Goal: Transaction & Acquisition: Register for event/course

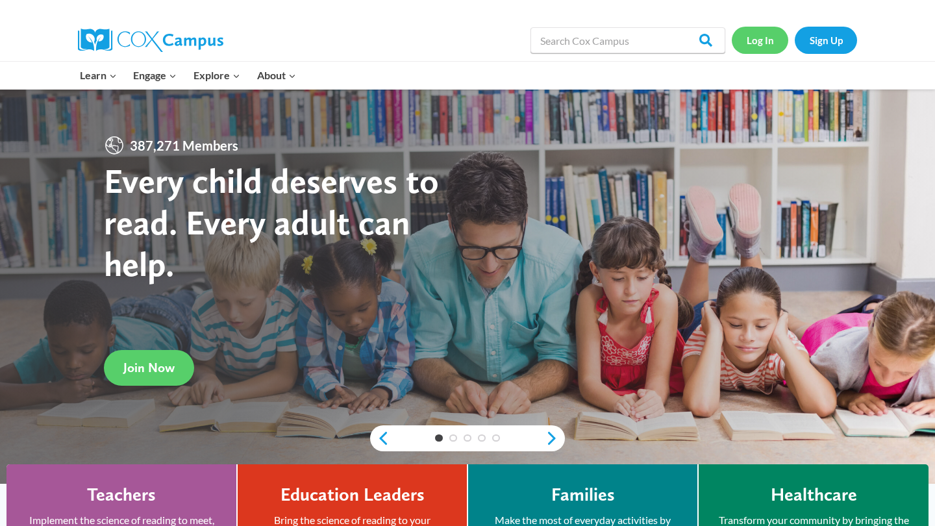
click at [753, 27] on link "Log In" at bounding box center [760, 40] width 57 height 27
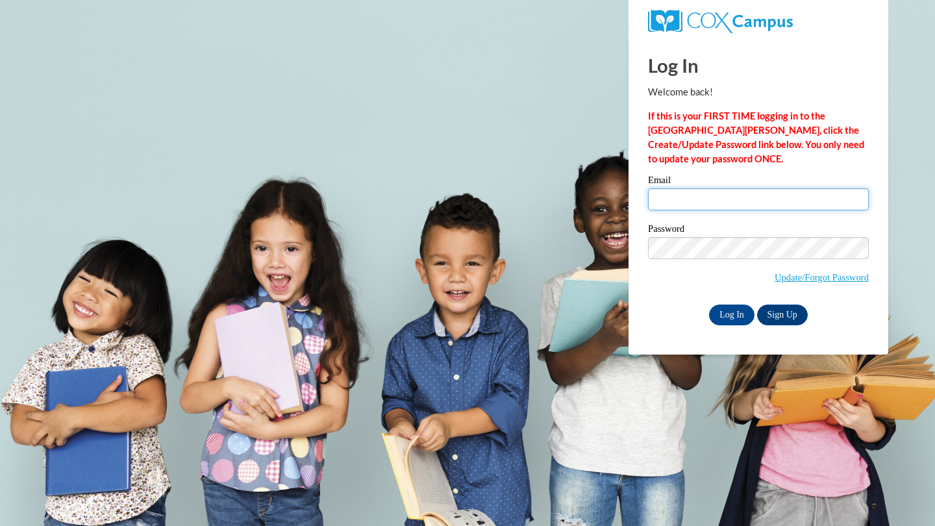
click at [776, 199] on input "Email" at bounding box center [758, 199] width 221 height 22
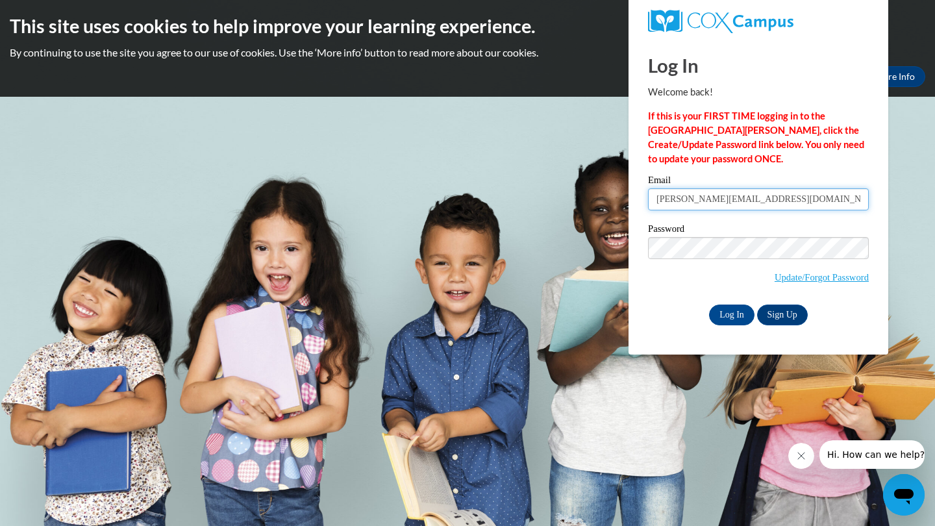
type input "[PERSON_NAME][EMAIL_ADDRESS][DOMAIN_NAME]"
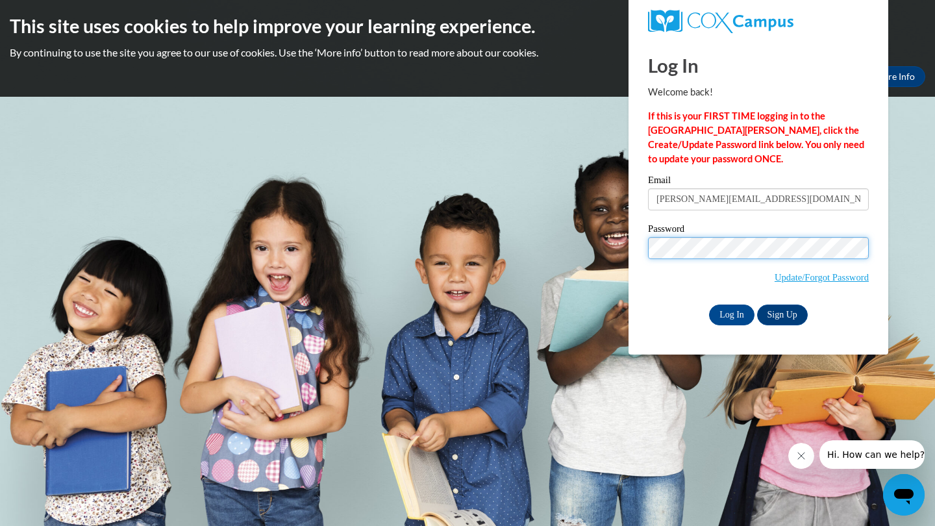
click at [731, 312] on input "Log In" at bounding box center [731, 315] width 45 height 21
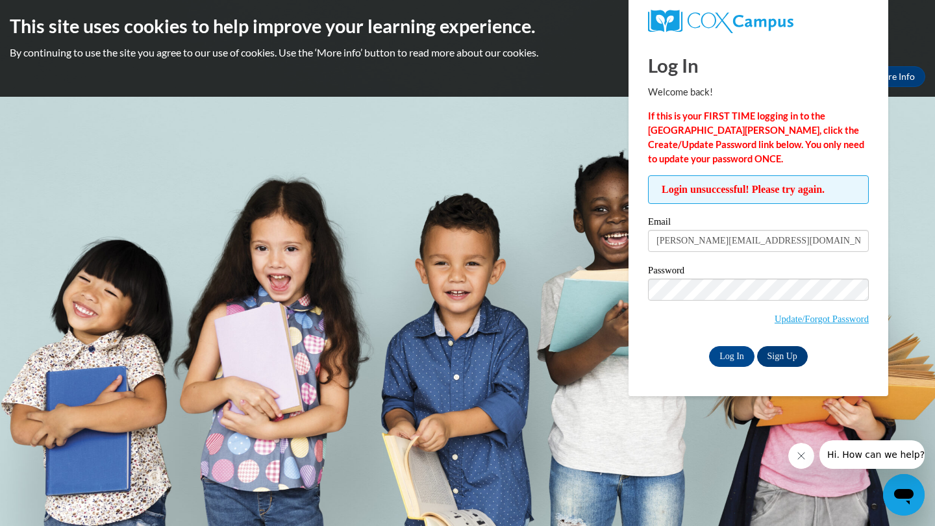
click at [782, 355] on link "Sign Up" at bounding box center [782, 356] width 51 height 21
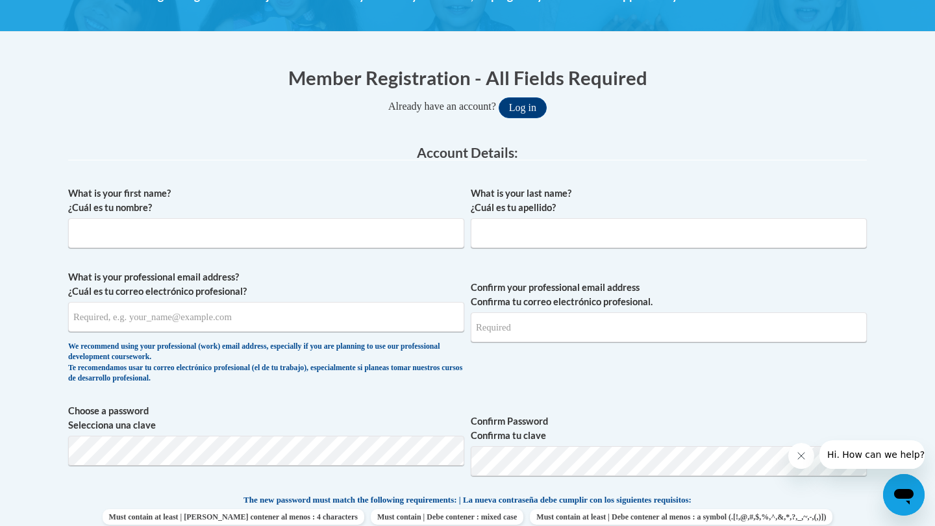
scroll to position [294, 0]
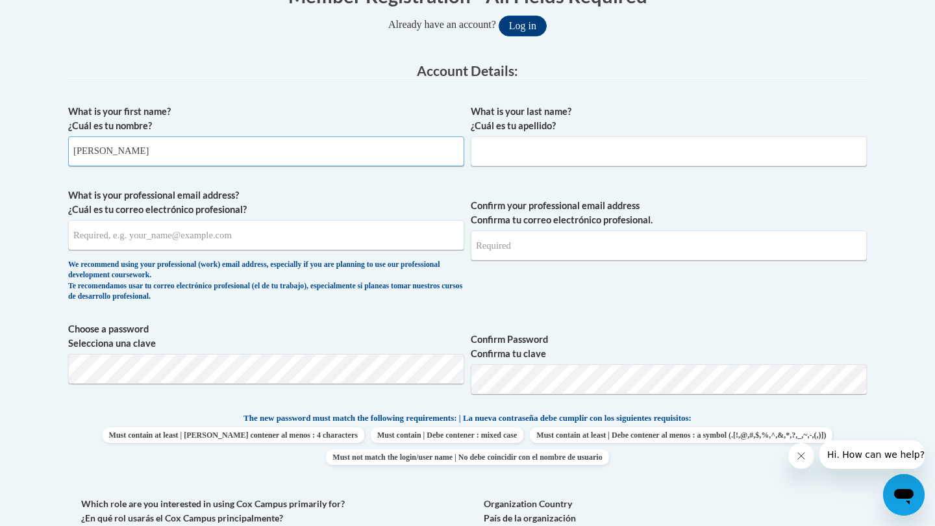
type input "Brittney"
type input "Wilson"
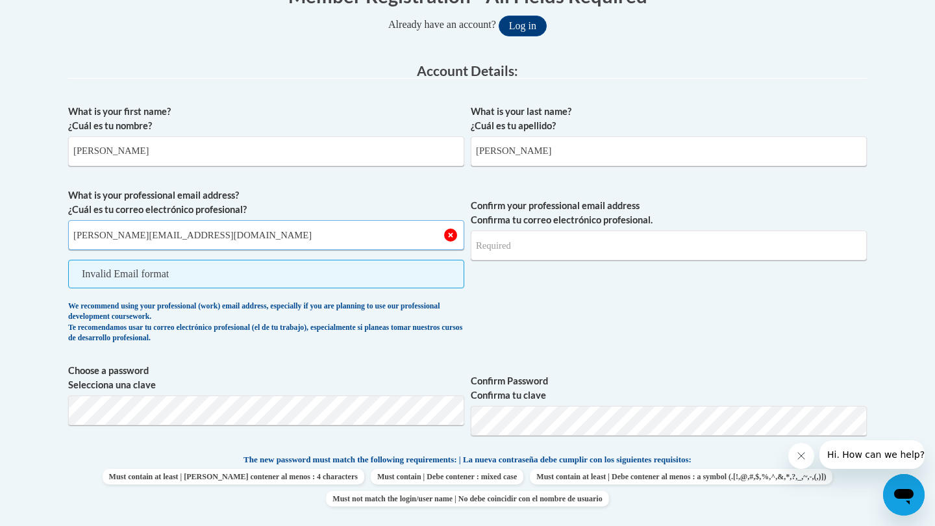
type input "brittney.wilson0619@yahoo.com"
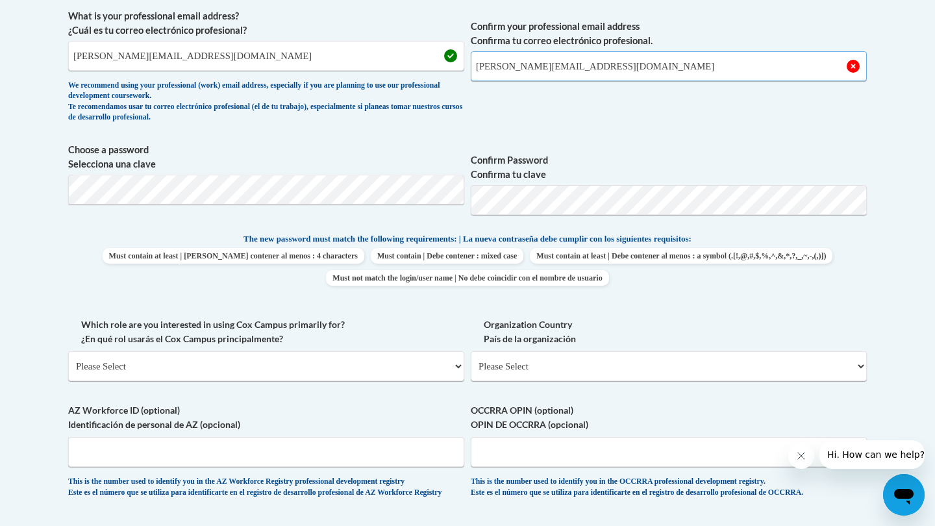
scroll to position [474, 0]
type input "brittney.wilson0619@yahoo.com"
click at [588, 320] on label "Organization Country País de la organización" at bounding box center [669, 331] width 396 height 29
click at [588, 351] on select "Please Select United States | Estados Unidos Outside of the United States | Fue…" at bounding box center [669, 366] width 396 height 30
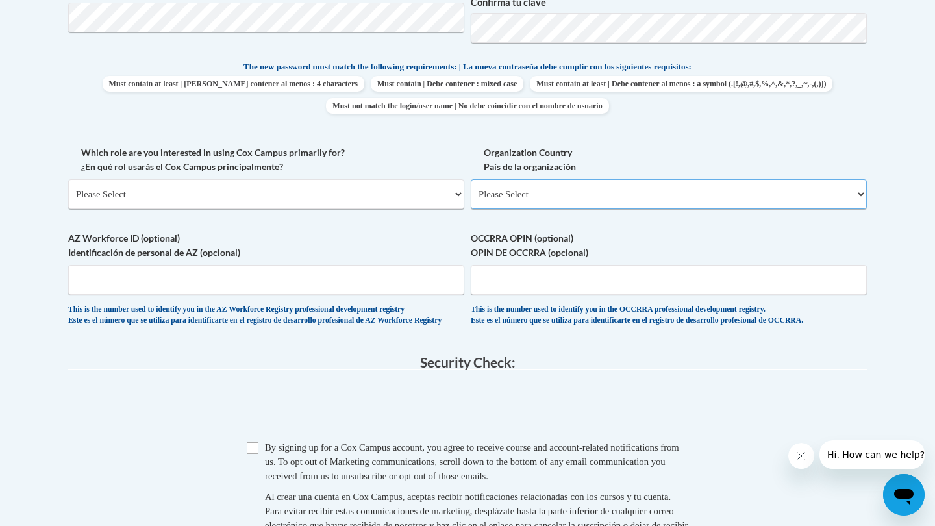
scroll to position [648, 0]
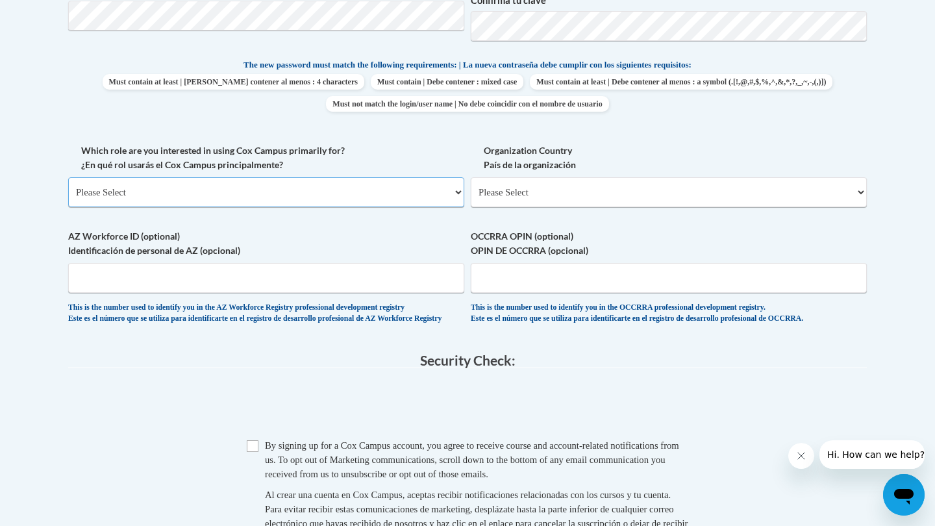
select select "fbf2d438-af2f-41f8-98f1-81c410e29de3"
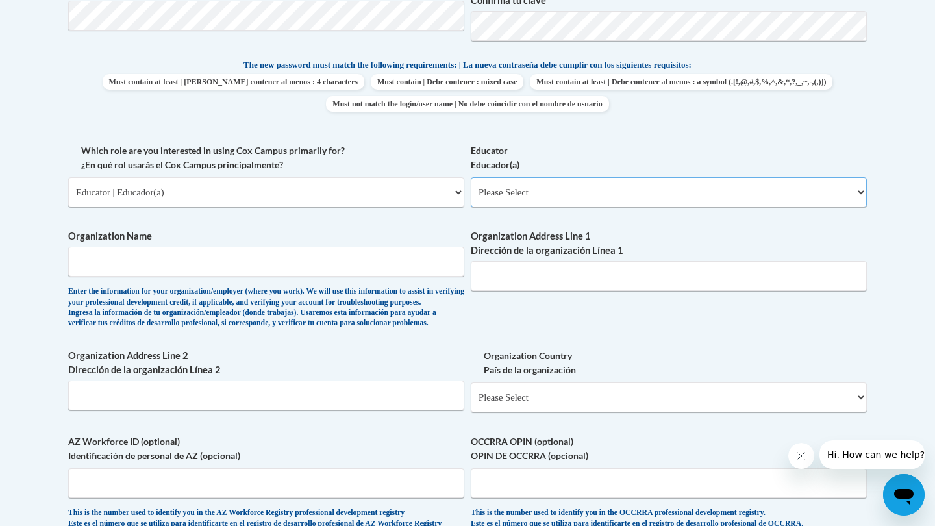
select select "5e2af403-4f2c-4e49-a02f-103e55d7b75b"
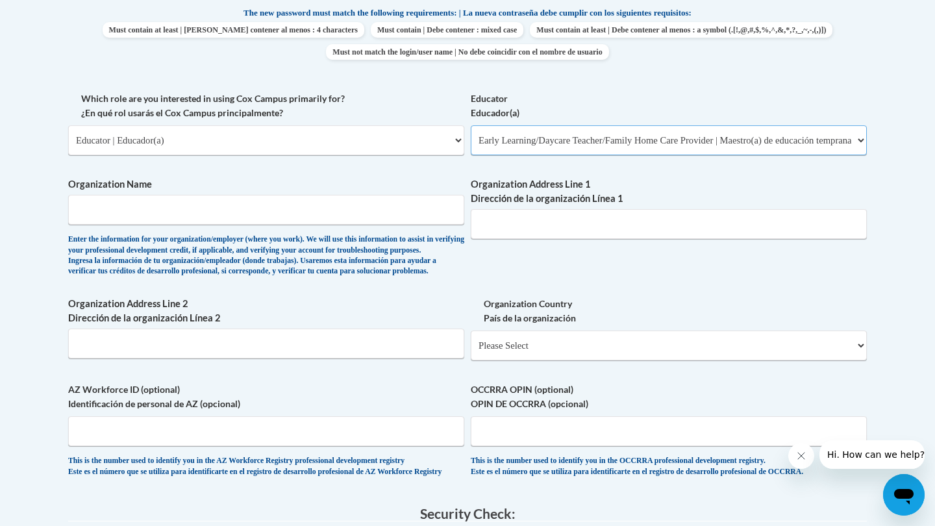
scroll to position [700, 0]
click at [869, 462] on button "Hi. How can we help?" at bounding box center [876, 454] width 113 height 29
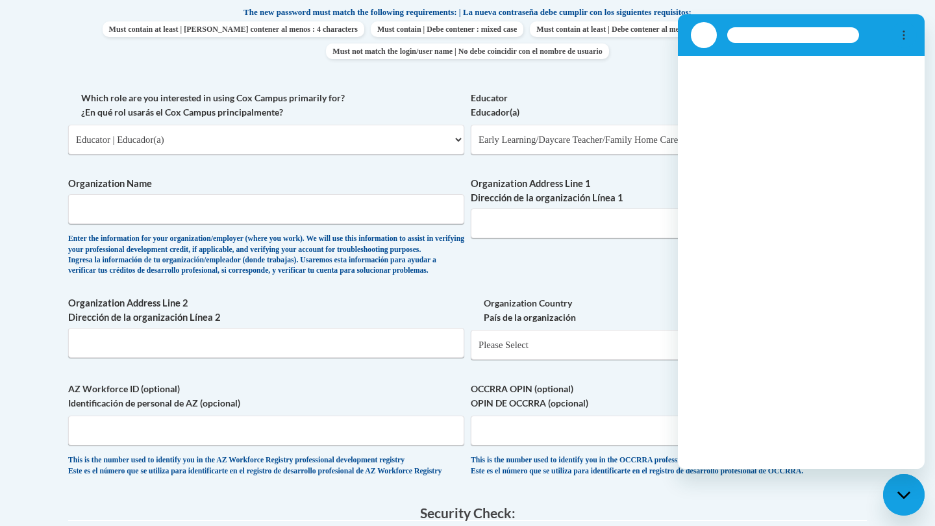
scroll to position [0, 0]
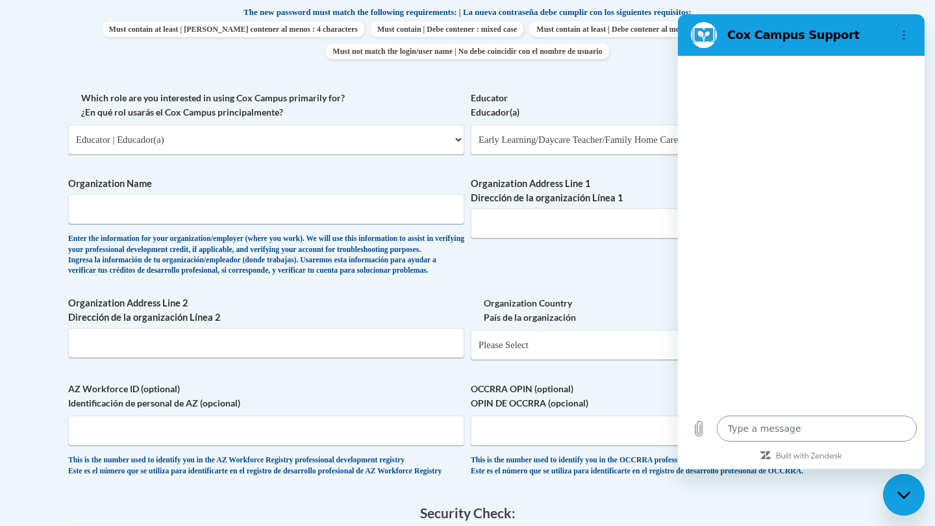
type textarea "x"
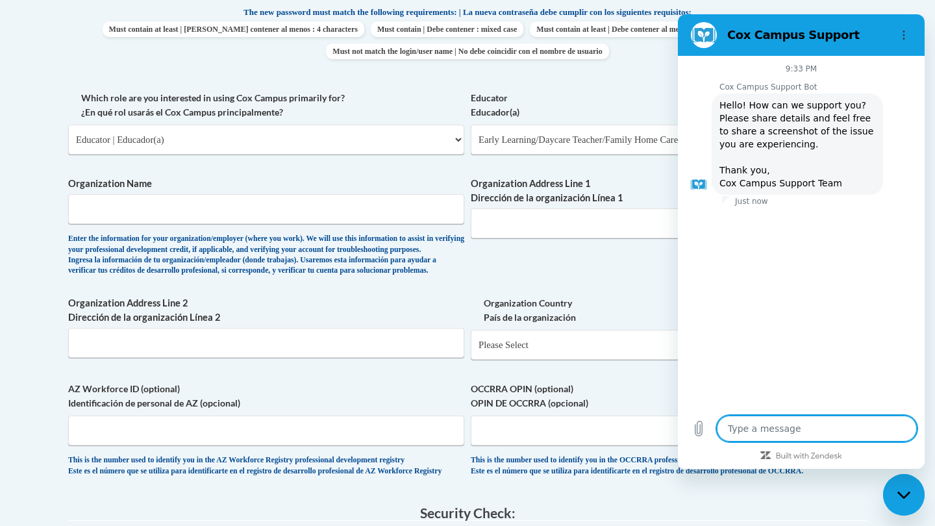
click at [826, 425] on textarea at bounding box center [817, 429] width 200 height 26
type textarea "I"
type textarea "x"
type textarea "I"
type textarea "x"
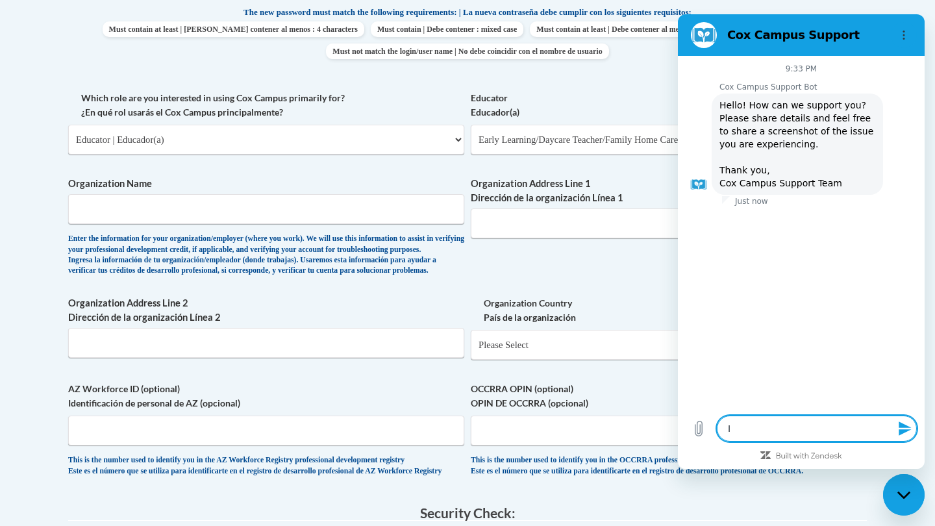
type textarea "I a"
type textarea "x"
type textarea "I am"
type textarea "x"
type textarea "I am"
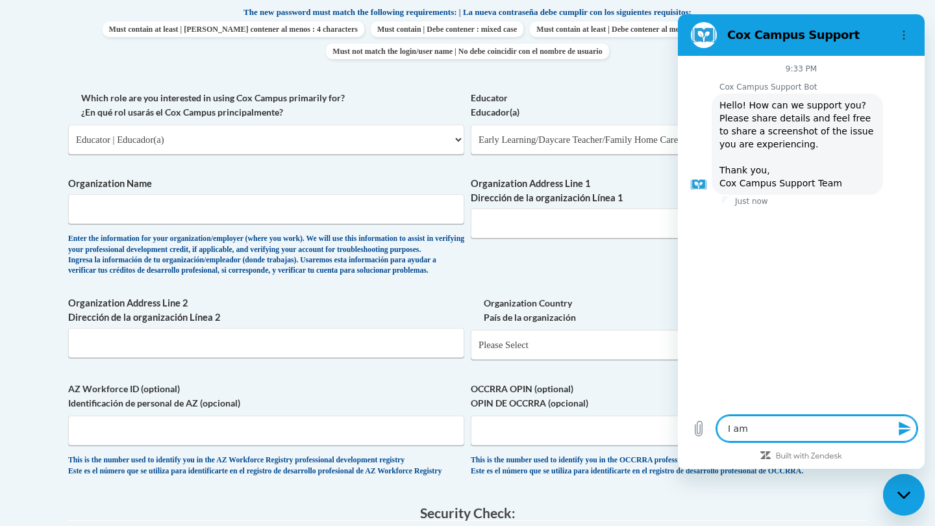
type textarea "x"
type textarea "I am t"
type textarea "x"
type textarea "I am tr"
type textarea "x"
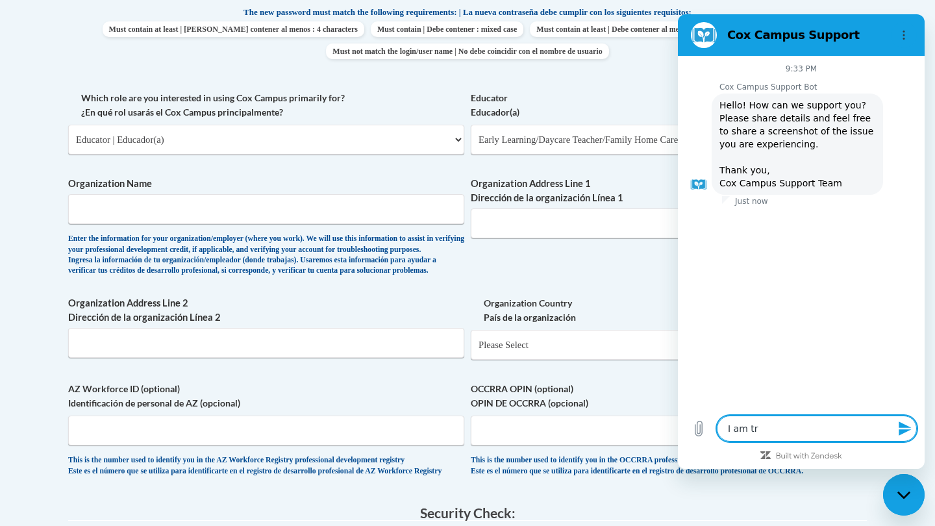
type textarea "I am try"
type textarea "x"
type textarea "I am tryi"
type textarea "x"
type textarea "I am tryin"
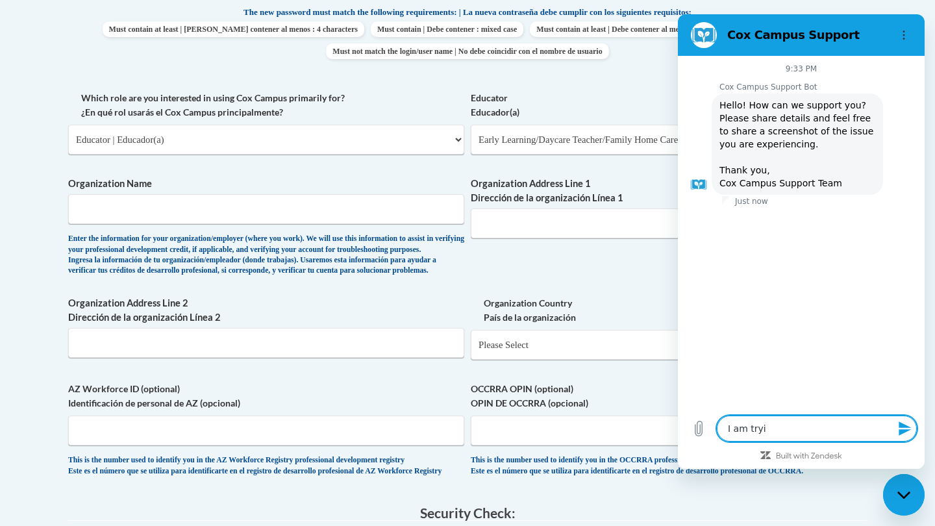
type textarea "x"
type textarea "I am trying"
type textarea "x"
type textarea "I am trying"
type textarea "x"
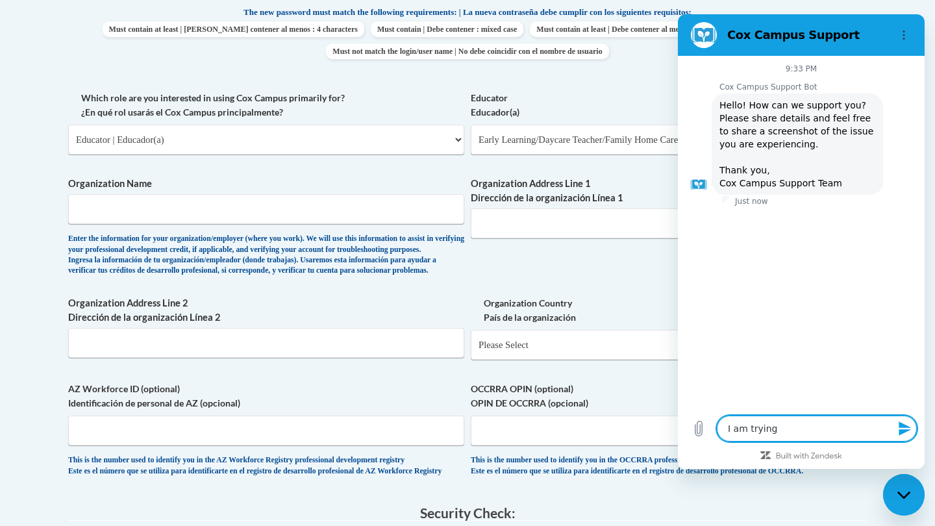
type textarea "I am trying t"
type textarea "x"
type textarea "I am trying to"
type textarea "x"
type textarea "I am trying to"
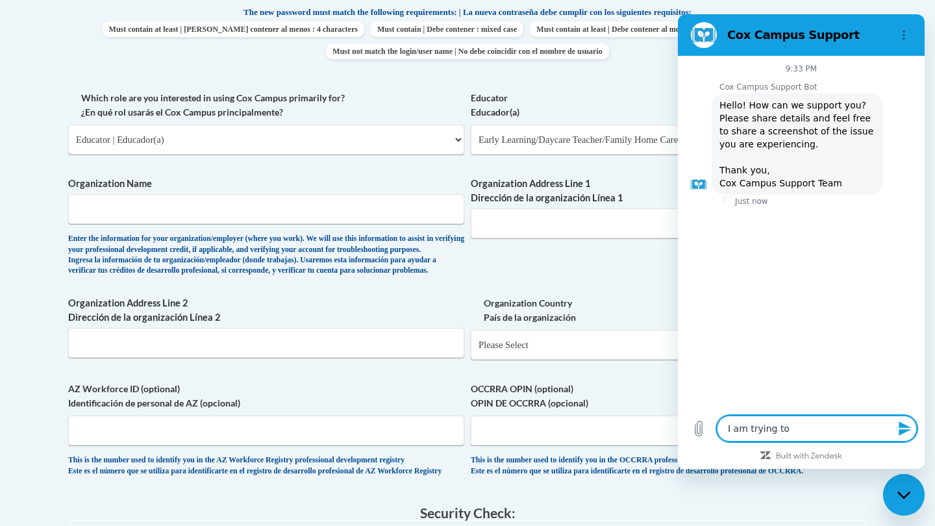
type textarea "x"
type textarea "I am trying to f"
type textarea "x"
type textarea "I am trying to fi"
type textarea "x"
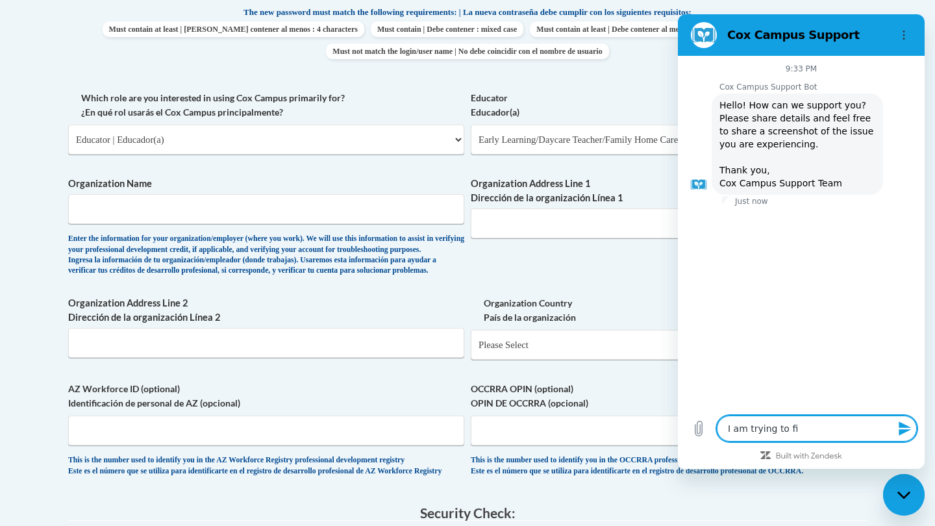
type textarea "I am trying to fig"
type textarea "x"
type textarea "I am trying to figu"
type textarea "x"
type textarea "I am trying to figur"
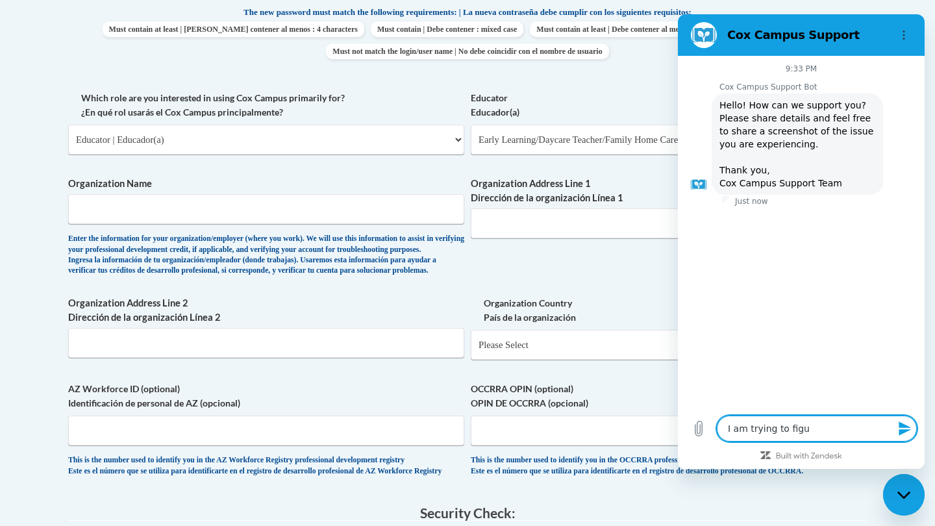
type textarea "x"
type textarea "I am trying to figure"
type textarea "x"
type textarea "I am trying to figure"
type textarea "x"
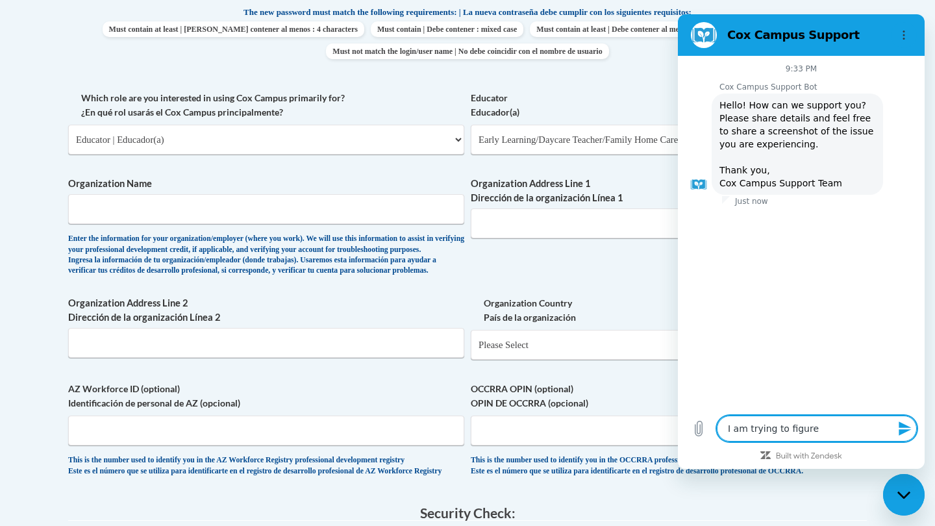
type textarea "I am trying to figure o"
type textarea "x"
type textarea "I am trying to figure ou"
type textarea "x"
type textarea "I am trying to figure out"
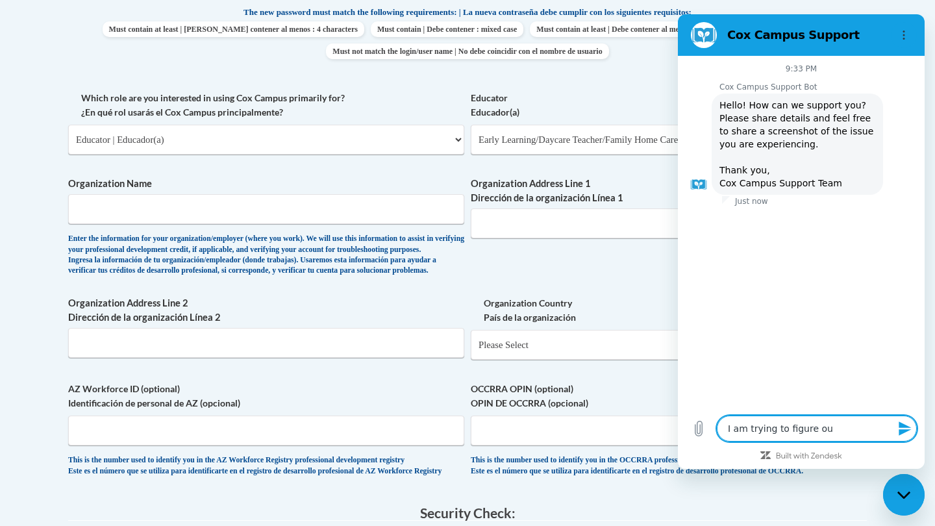
type textarea "x"
type textarea "I am trying to figure out"
type textarea "x"
type textarea "I am trying to figure out i"
type textarea "x"
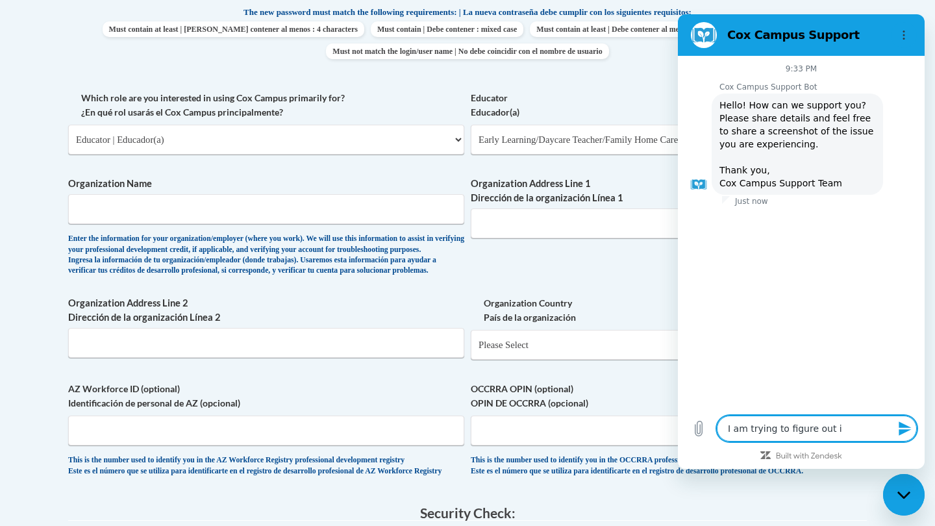
type textarea "I am trying to figure out if"
type textarea "x"
type textarea "I am trying to figure out if"
type textarea "x"
type textarea "I am trying to figure out if i"
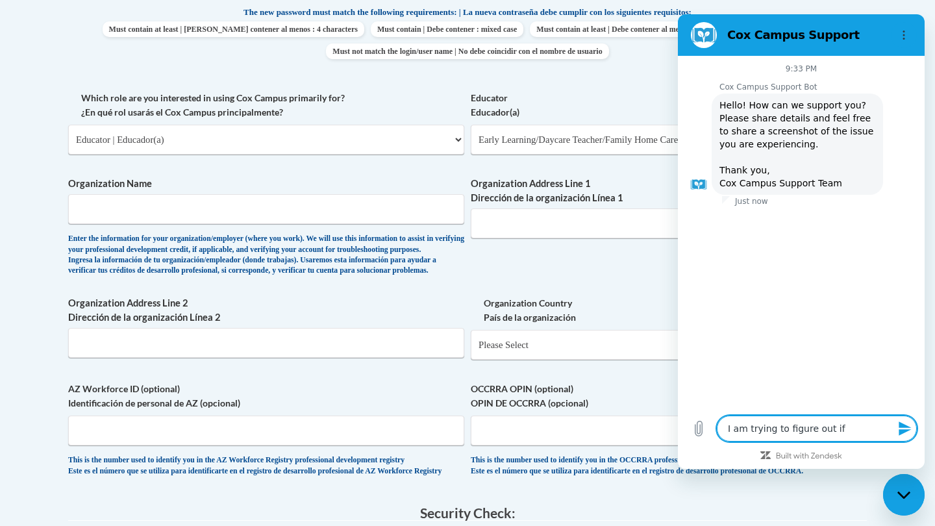
type textarea "x"
type textarea "I am trying to figure out if I"
type textarea "x"
type textarea "I am trying to figure out if I n"
type textarea "x"
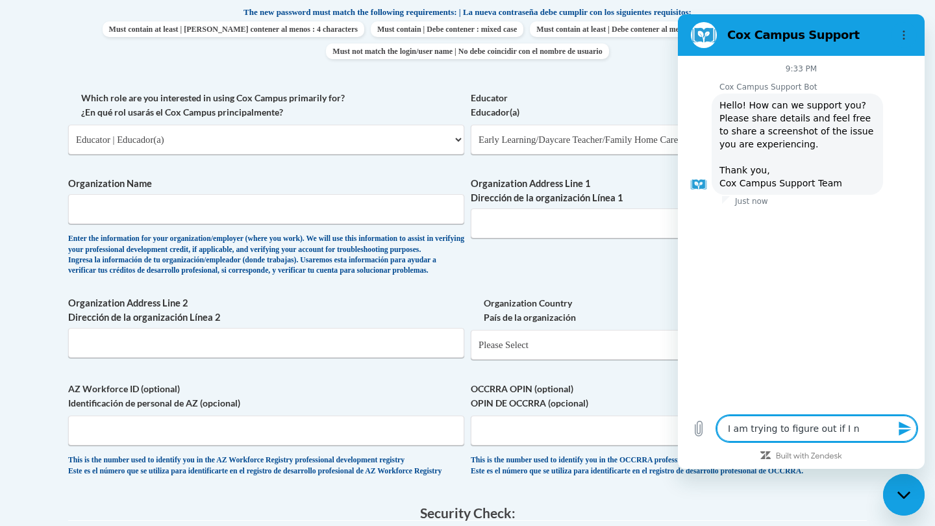
type textarea "I am trying to figure out if I ne"
type textarea "x"
type textarea "I am trying to figure out if I nee"
type textarea "x"
type textarea "I am trying to figure out if I ne"
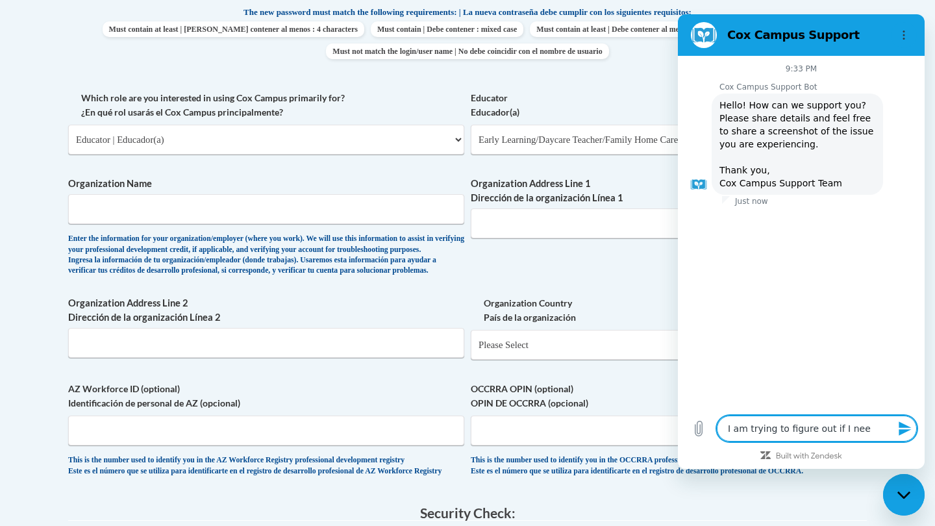
type textarea "x"
type textarea "I am trying to figure out if I n"
type textarea "x"
type textarea "I am trying to figure out if I"
type textarea "x"
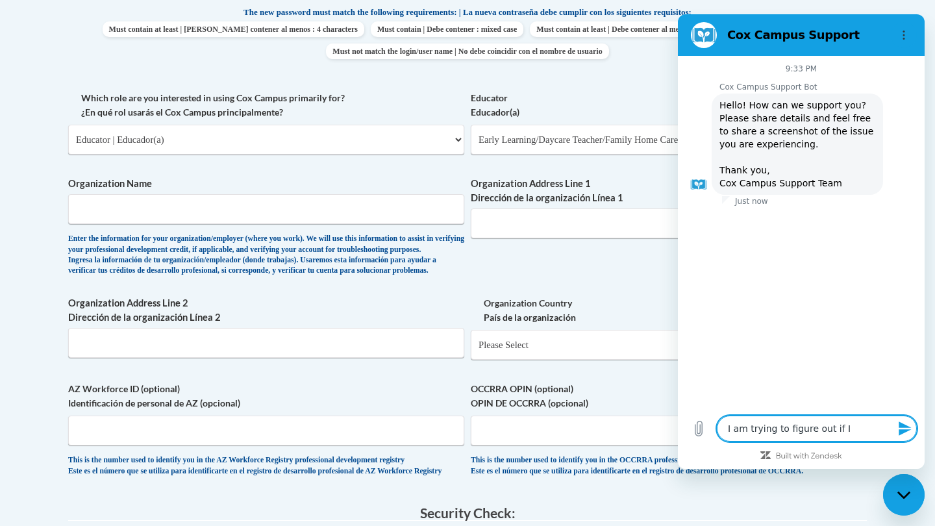
type textarea "I am trying to figure out if I"
type textarea "x"
type textarea "I am trying to figure out if"
type textarea "x"
type textarea "I am trying to figure out if"
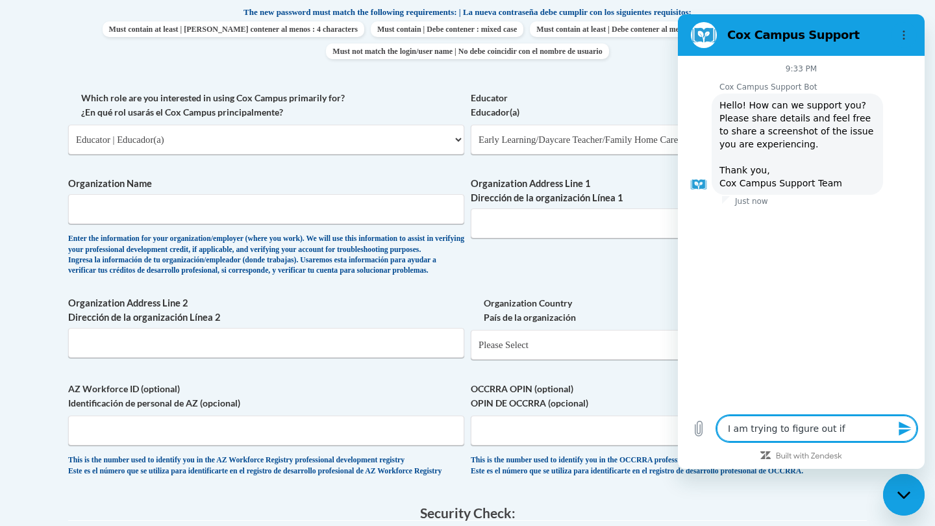
type textarea "x"
type textarea "I am trying to figure out i"
type textarea "x"
type textarea "I am trying to figure out"
type textarea "x"
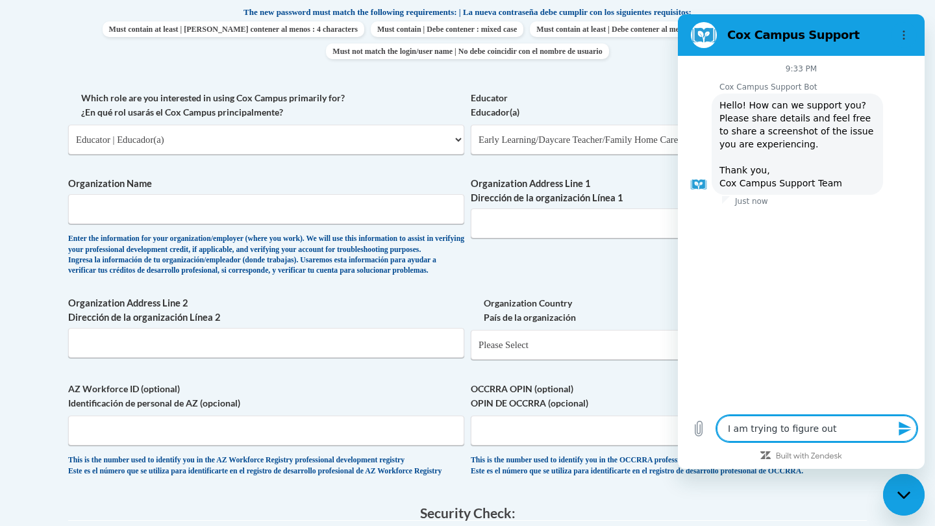
type textarea "I am trying to figure out"
type textarea "x"
type textarea "I am trying to figure ou"
type textarea "x"
type textarea "I am trying to figure o"
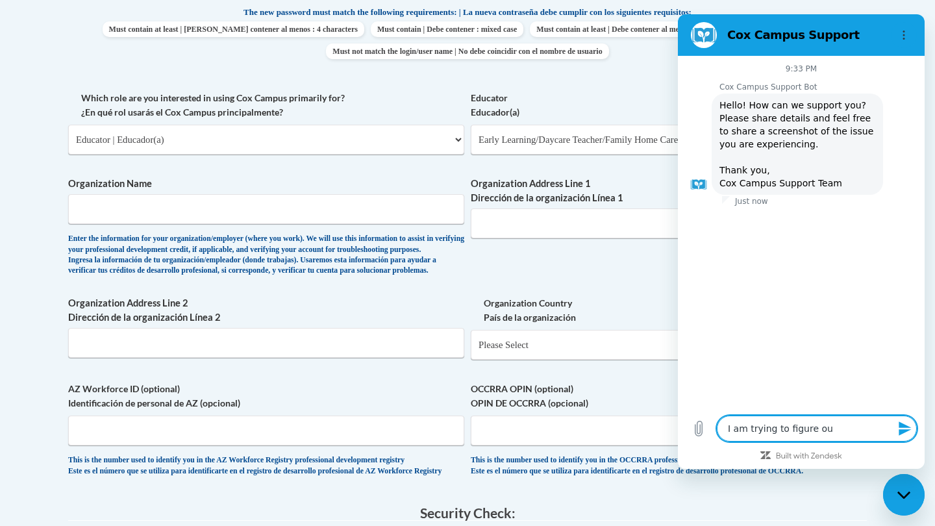
type textarea "x"
type textarea "I am trying to figure"
type textarea "x"
type textarea "I am trying to figure"
type textarea "x"
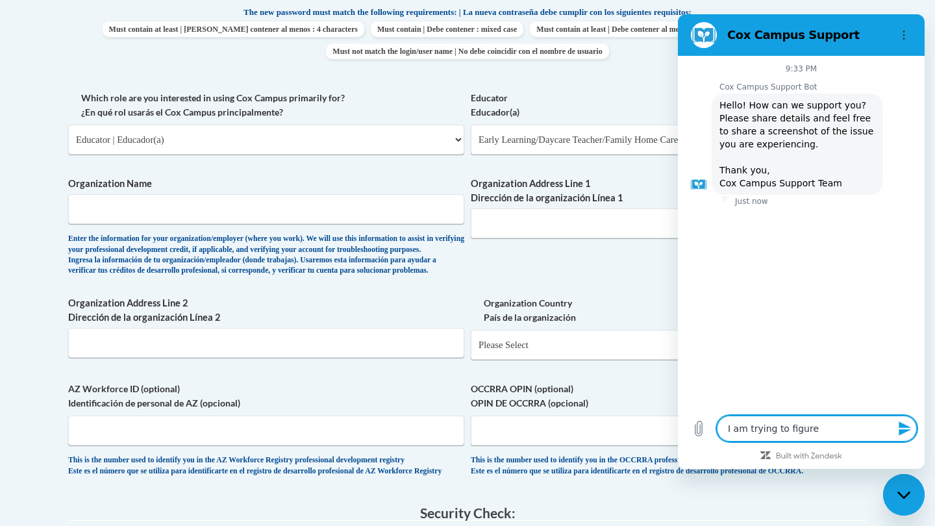
type textarea "I am trying to figur"
type textarea "x"
type textarea "I am trying to figu"
type textarea "x"
type textarea "I am trying to fig"
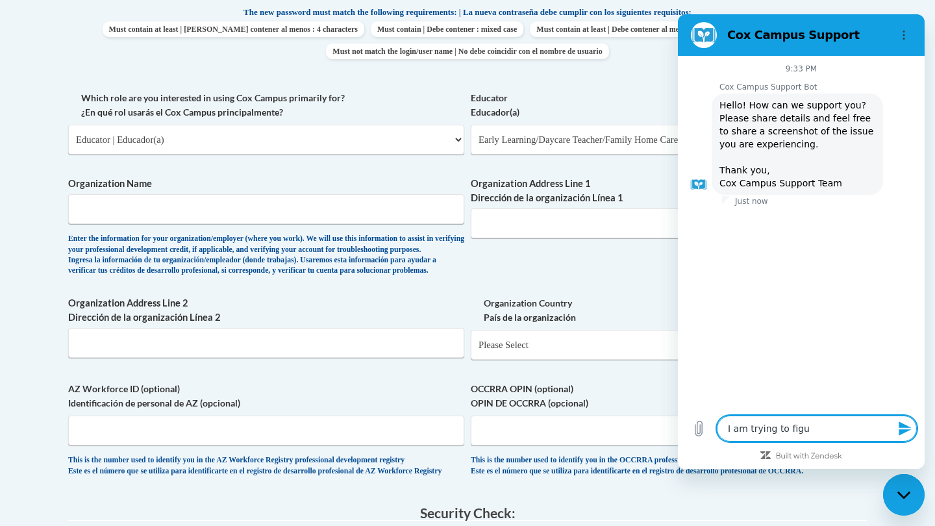
type textarea "x"
type textarea "I am trying to fi"
type textarea "x"
type textarea "I am trying to f"
type textarea "x"
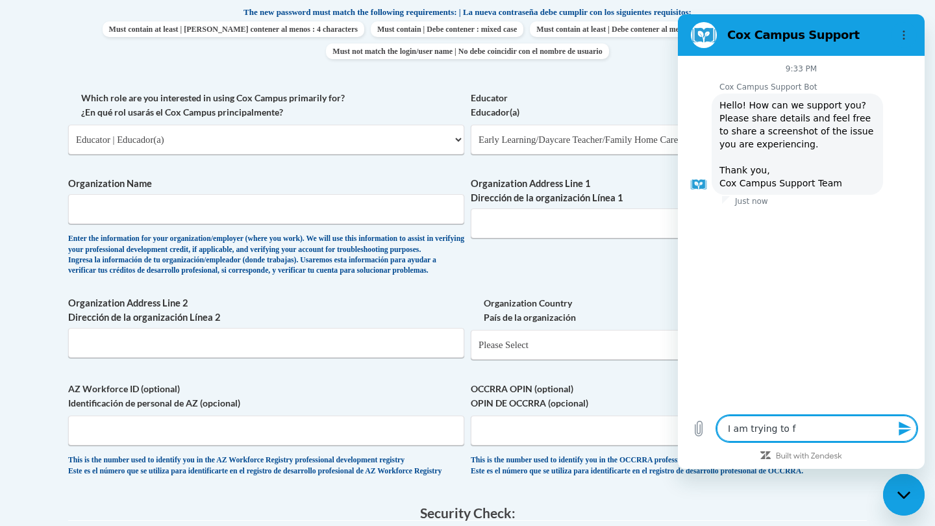
type textarea "I am trying to"
type textarea "x"
type textarea "I am trying to"
type textarea "x"
type textarea "I am trying t"
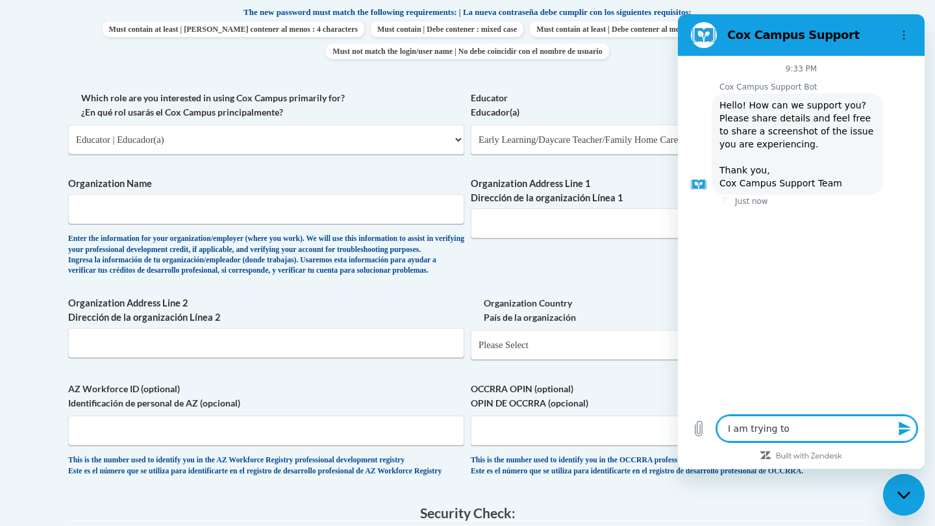
type textarea "x"
type textarea "I am trying"
type textarea "x"
type textarea "I am trying"
type textarea "x"
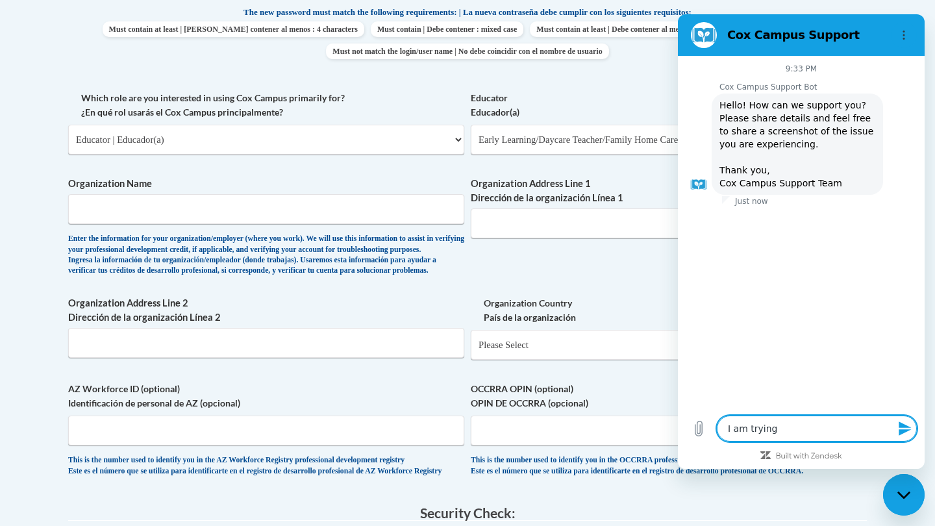
type textarea "I am tryin"
type textarea "x"
type textarea "I am tryin"
type textarea "x"
type textarea "I am tryin"
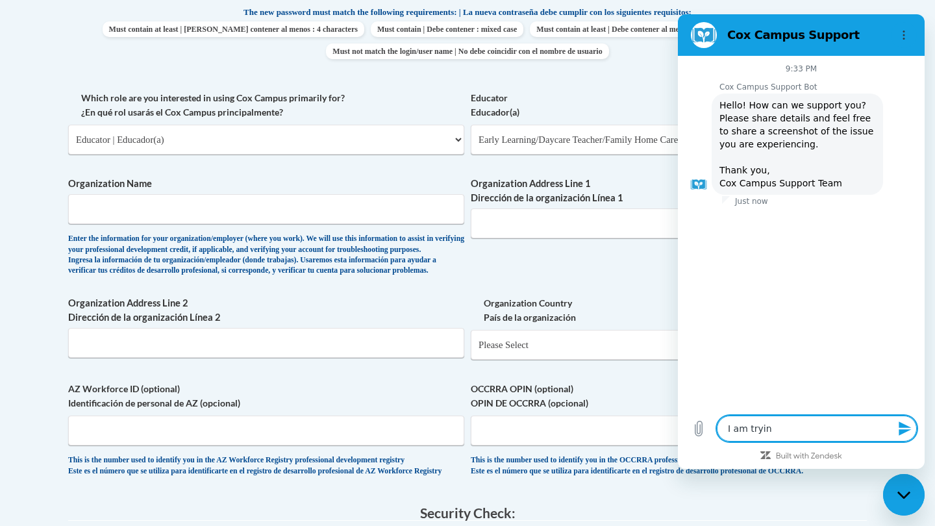
type textarea "x"
type textarea "I am trying"
type textarea "x"
type textarea "I am trying"
type textarea "x"
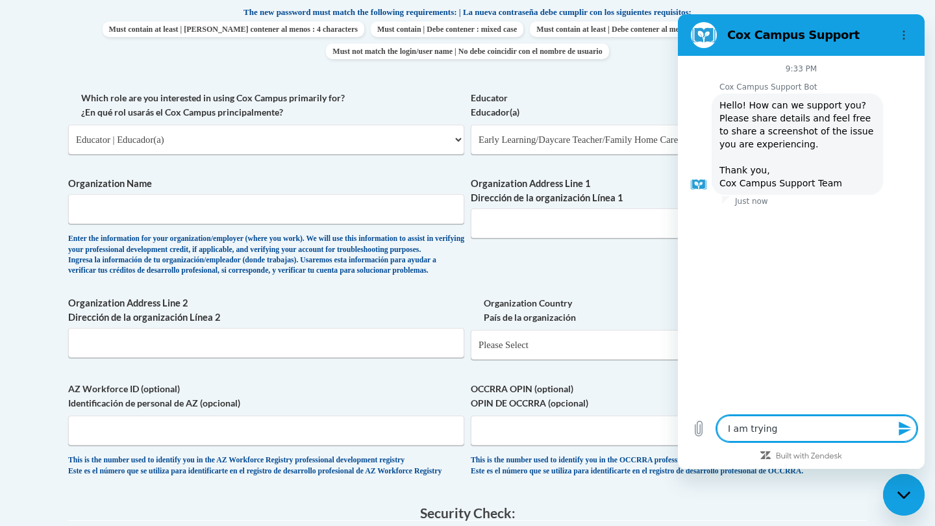
type textarea "I am trying t"
type textarea "x"
type textarea "I am trying to"
type textarea "x"
type textarea "I am trying to"
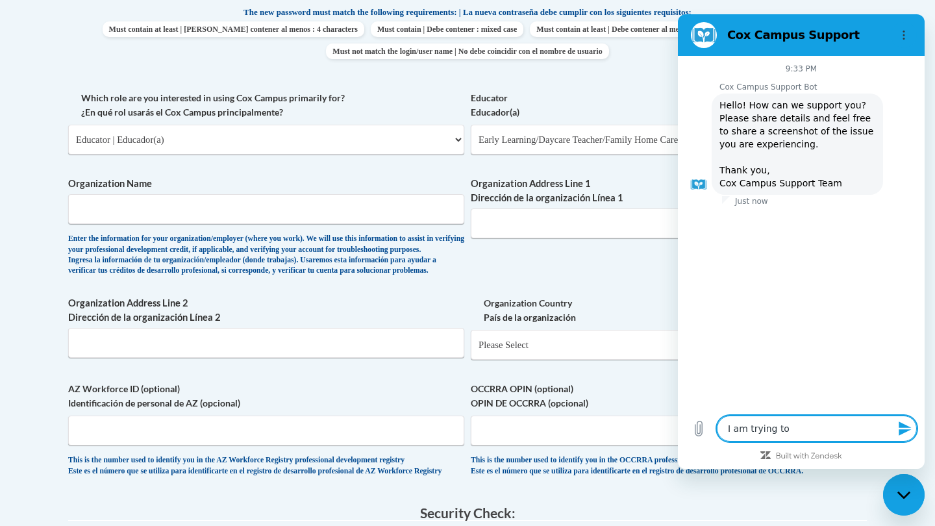
type textarea "x"
type textarea "I am trying to l"
type textarea "x"
type textarea "I am trying to lo"
type textarea "x"
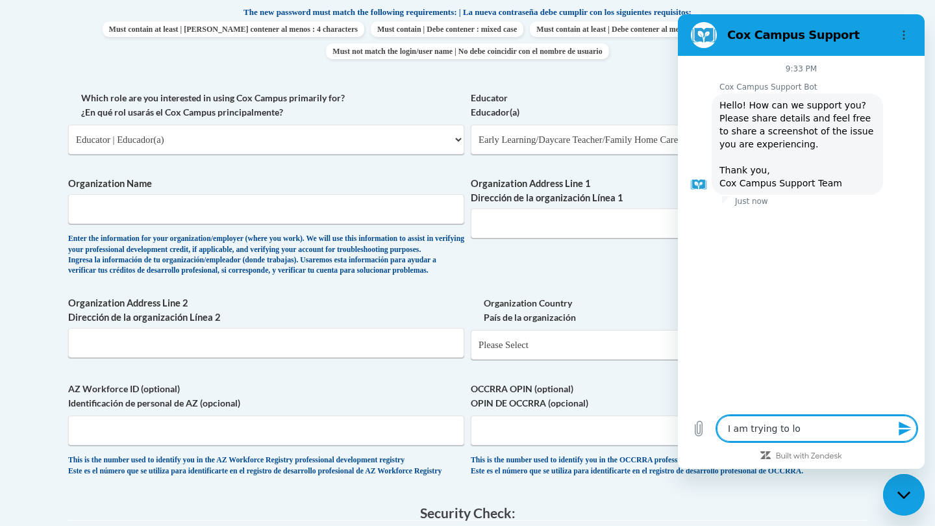
type textarea "I am trying to loa"
type textarea "x"
type textarea "I am trying to loan"
type textarea "x"
type textarea "I am trying to loan"
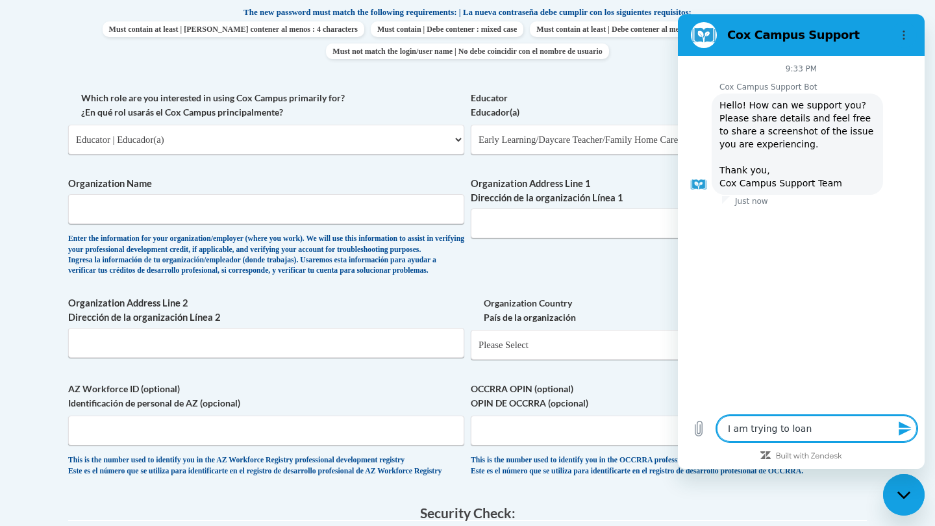
type textarea "x"
type textarea "I am trying to loan"
type textarea "x"
type textarea "I am trying to loa"
type textarea "x"
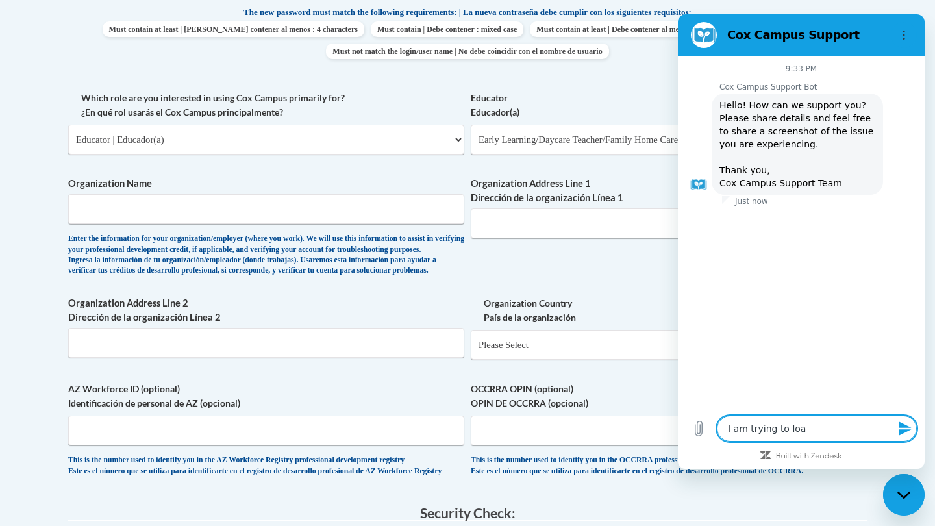
type textarea "I am trying to lo"
type textarea "x"
type textarea "I am trying to log"
type textarea "x"
type textarea "I am trying to logi"
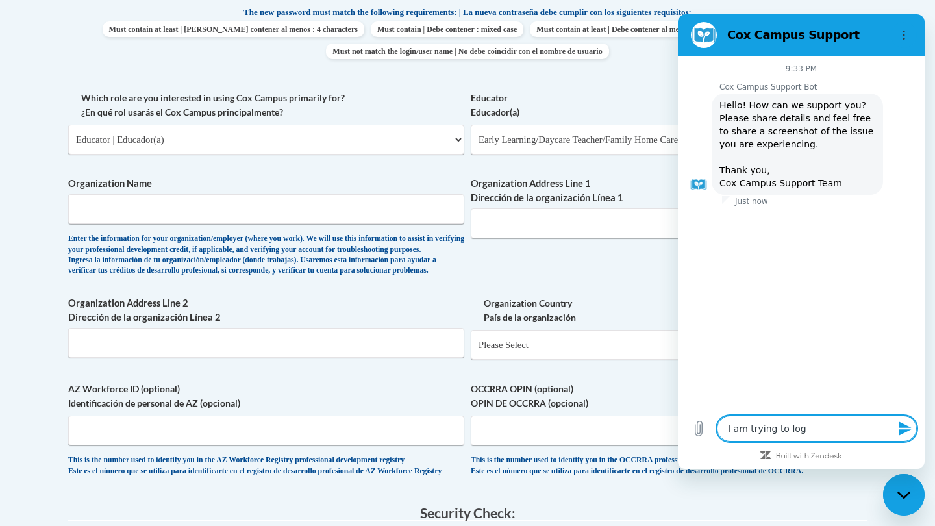
type textarea "x"
type textarea "I am trying to login"
type textarea "x"
type textarea "I am trying to login"
type textarea "x"
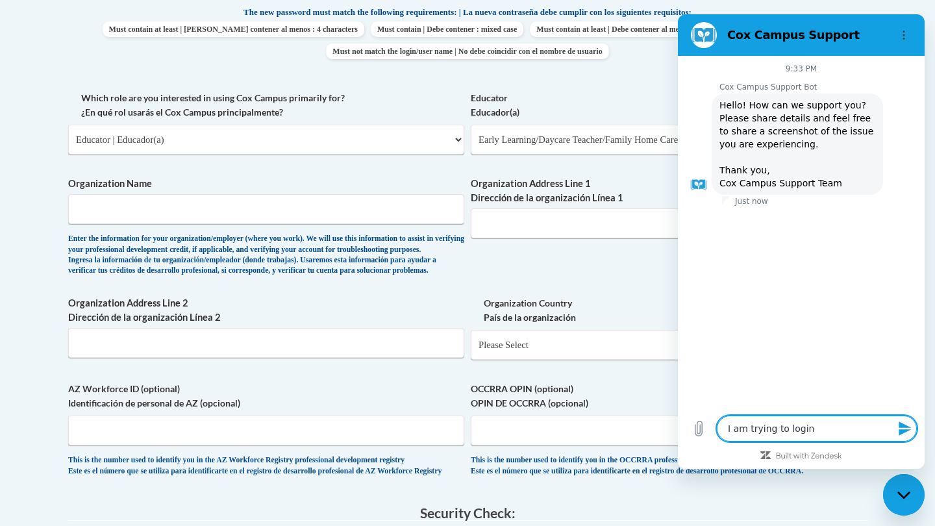
type textarea "I am trying to login"
type textarea "x"
type textarea "I am trying to logi"
type textarea "x"
type textarea "I am trying to log"
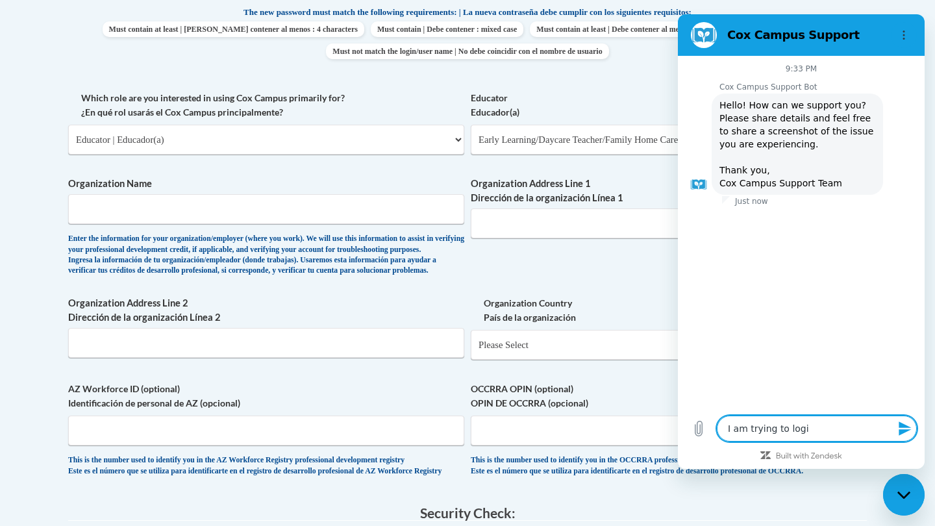
type textarea "x"
type textarea "I am trying to lo"
type textarea "x"
type textarea "I am trying to l"
type textarea "x"
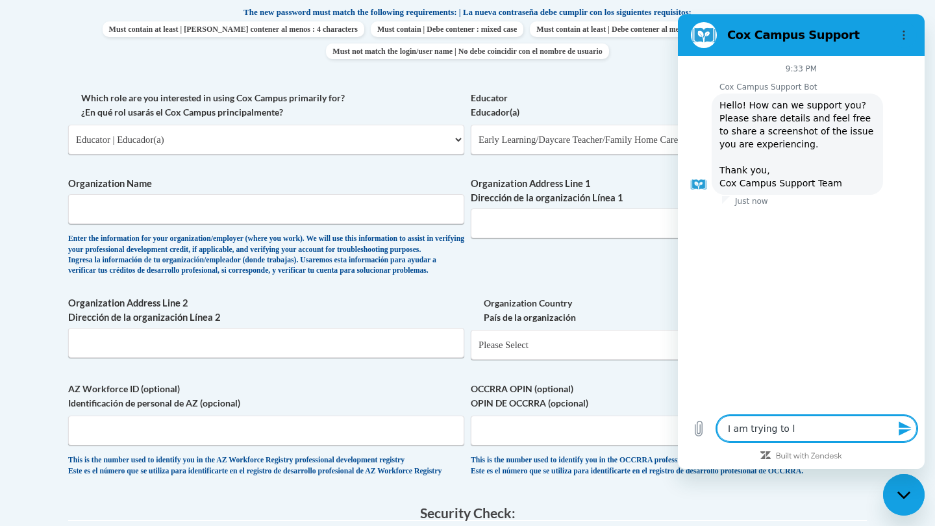
type textarea "I am trying to"
type textarea "x"
type textarea "I am trying to"
type textarea "x"
type textarea "I am trying t"
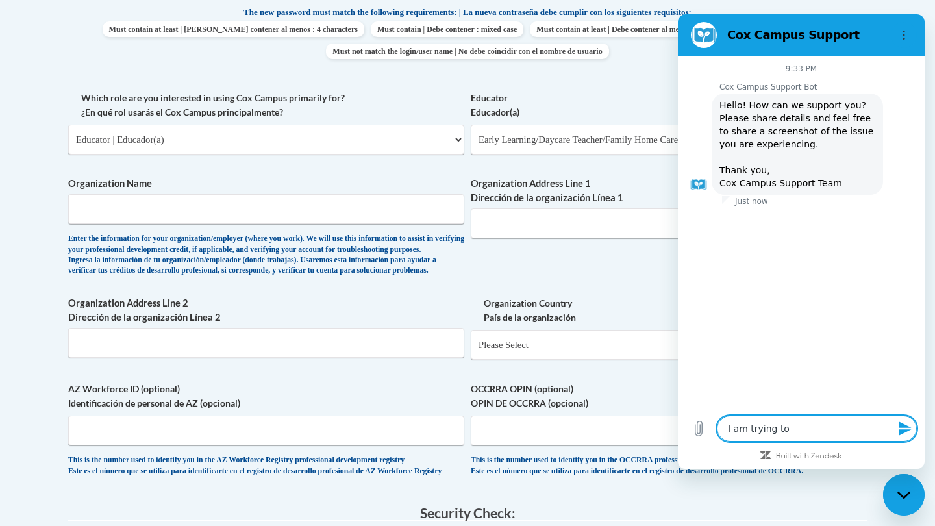
type textarea "x"
type textarea "I am trying"
type textarea "x"
type textarea "I am trying"
type textarea "x"
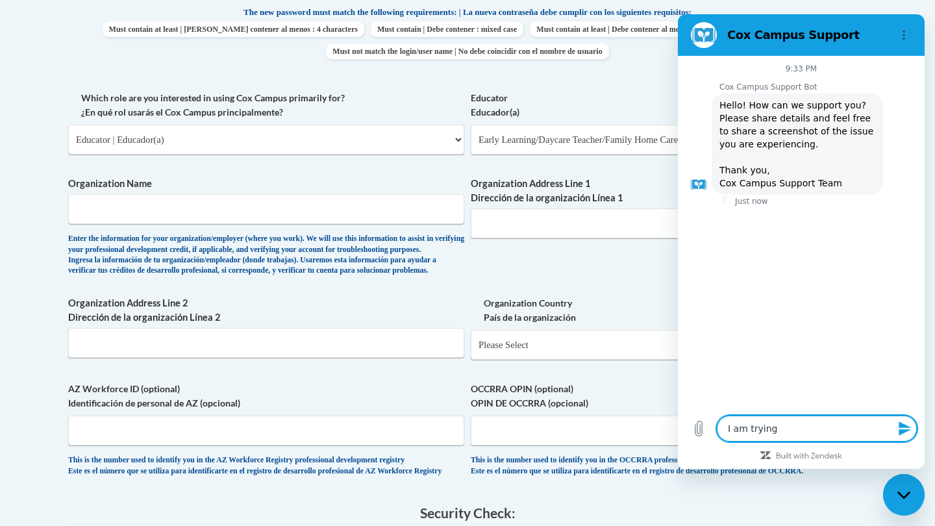
type textarea "I am tryin"
type textarea "x"
type textarea "I am tryi"
type textarea "x"
type textarea "I am try"
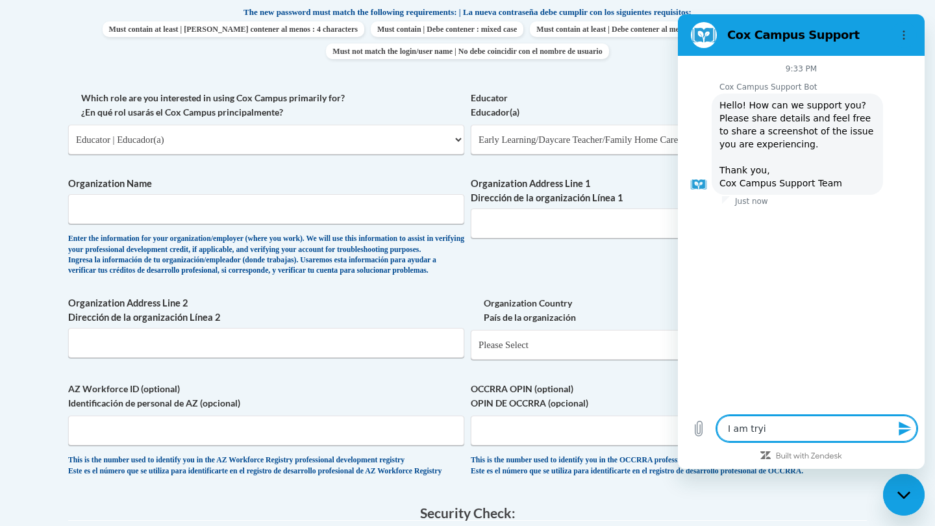
type textarea "x"
type textarea "I am tr"
type textarea "x"
type textarea "I am t"
type textarea "x"
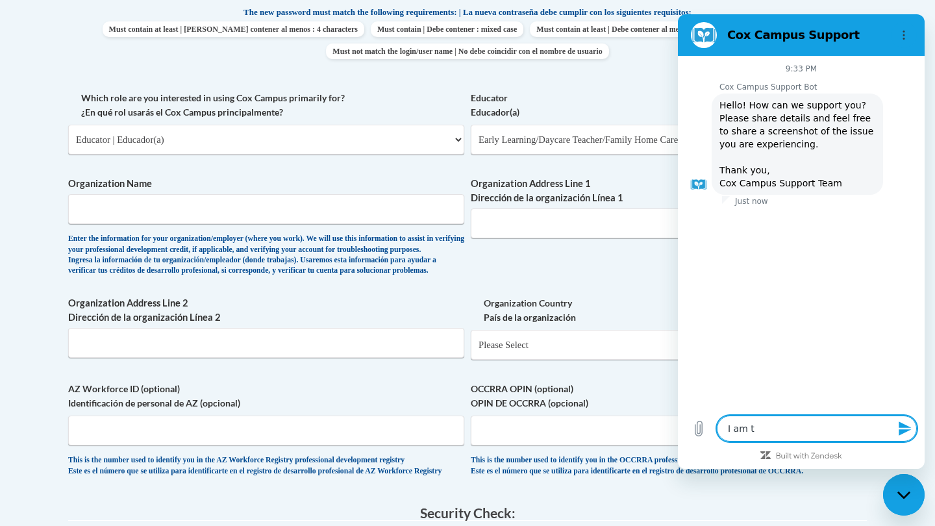
type textarea "I am"
type textarea "x"
type textarea "I am"
type textarea "x"
type textarea "I a"
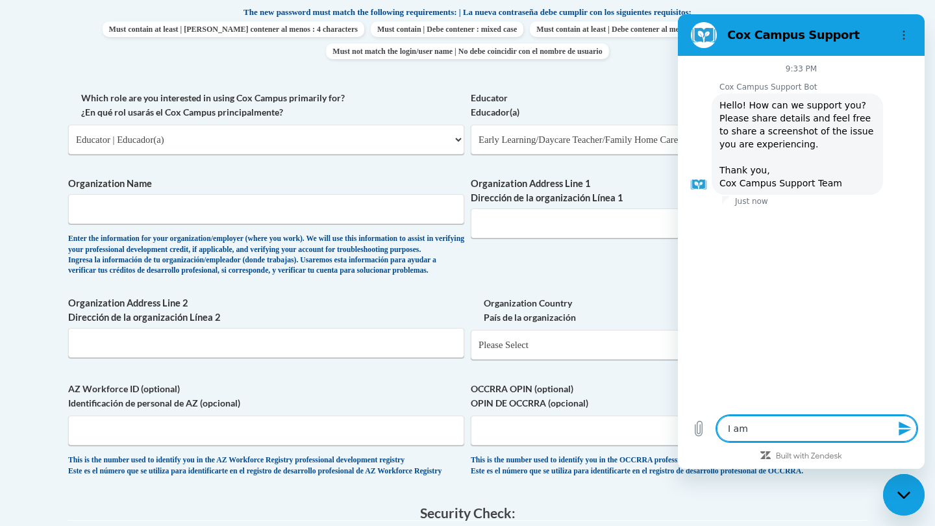
type textarea "x"
type textarea "I"
type textarea "x"
type textarea "I"
click at [592, 277] on div "What is your first name? ¿Cuál es tu nombre? Brittney What is your last name? ¿…" at bounding box center [467, 91] width 799 height 798
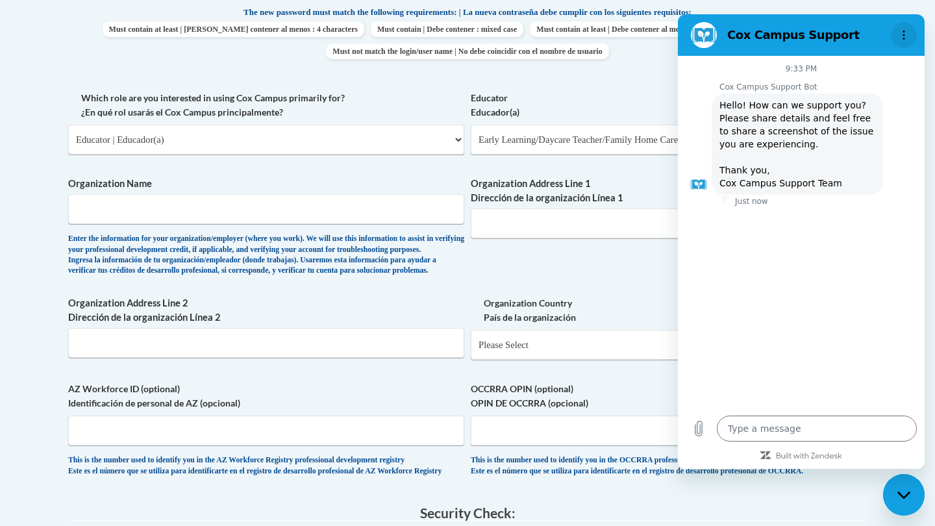
click at [899, 35] on icon "Options menu" at bounding box center [904, 35] width 10 height 10
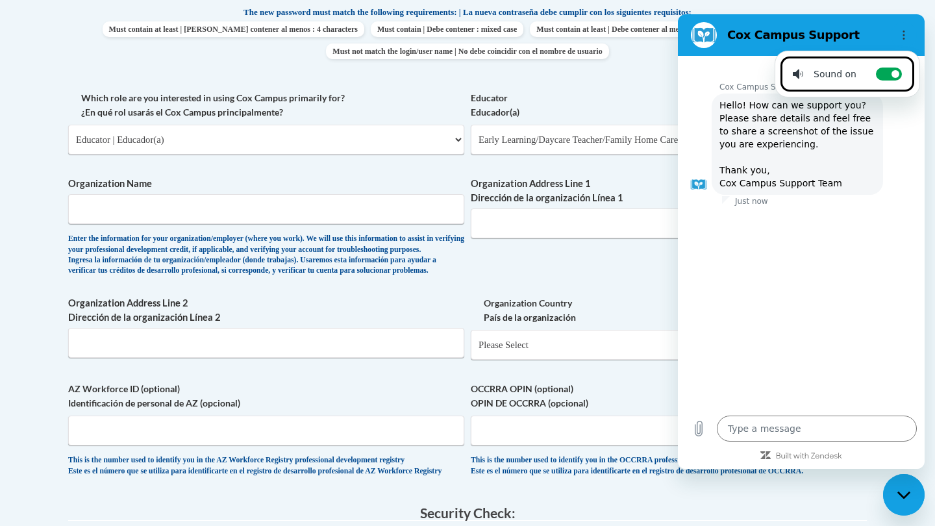
click at [589, 264] on div "What is your first name? ¿Cuál es tu nombre? Brittney What is your last name? ¿…" at bounding box center [467, 91] width 799 height 798
click at [911, 487] on div "Close messaging window" at bounding box center [904, 495] width 39 height 39
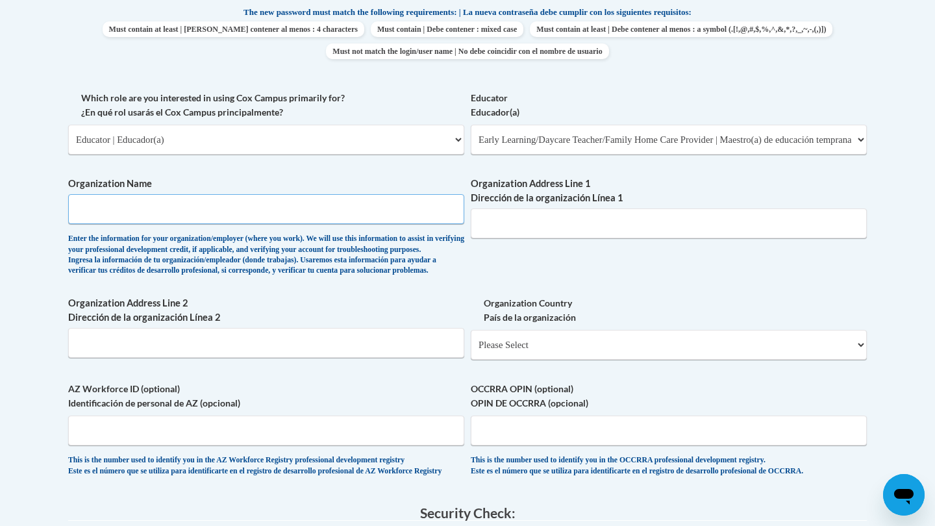
click at [238, 196] on input "Organization Name" at bounding box center [266, 209] width 396 height 30
click at [672, 279] on div "What is your first name? ¿Cuál es tu nombre? Brittney What is your last name? ¿…" at bounding box center [467, 91] width 799 height 798
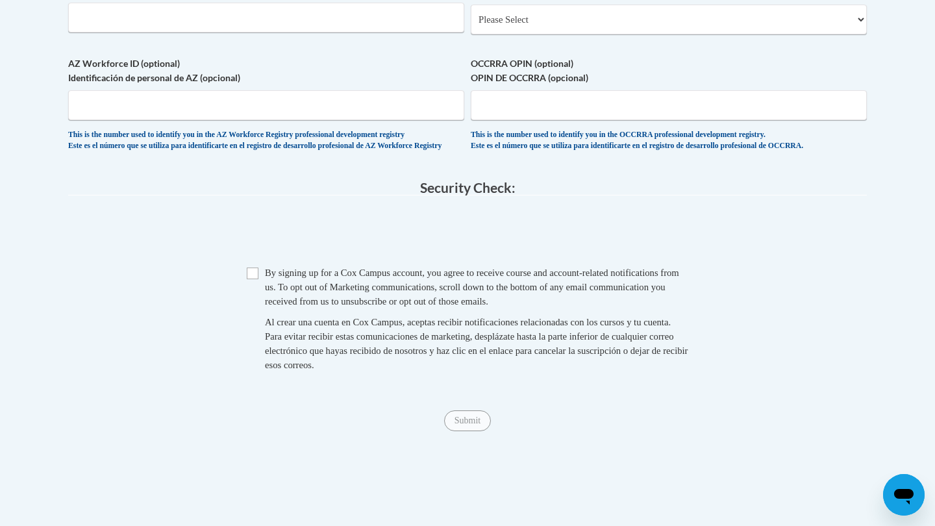
scroll to position [1028, 0]
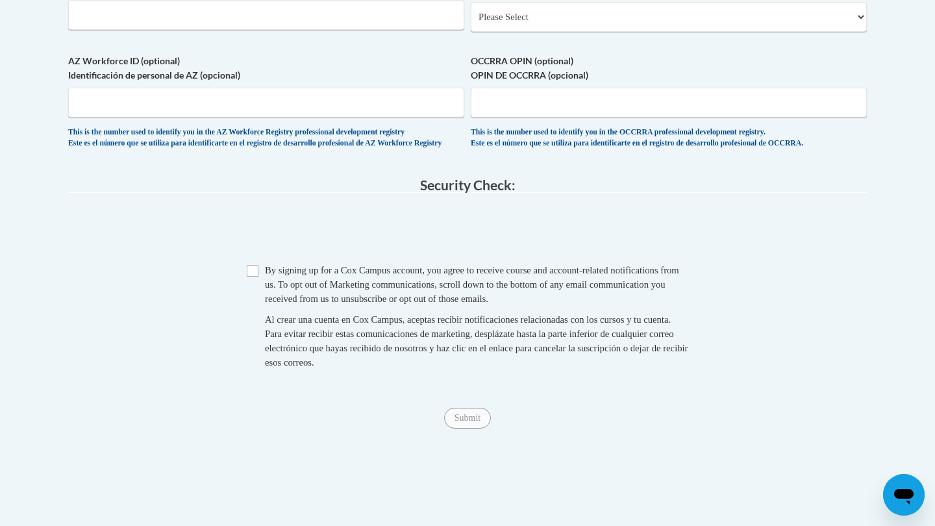
click at [251, 277] on input "Checkbox" at bounding box center [253, 271] width 12 height 12
click at [466, 429] on input "Submit" at bounding box center [467, 418] width 47 height 21
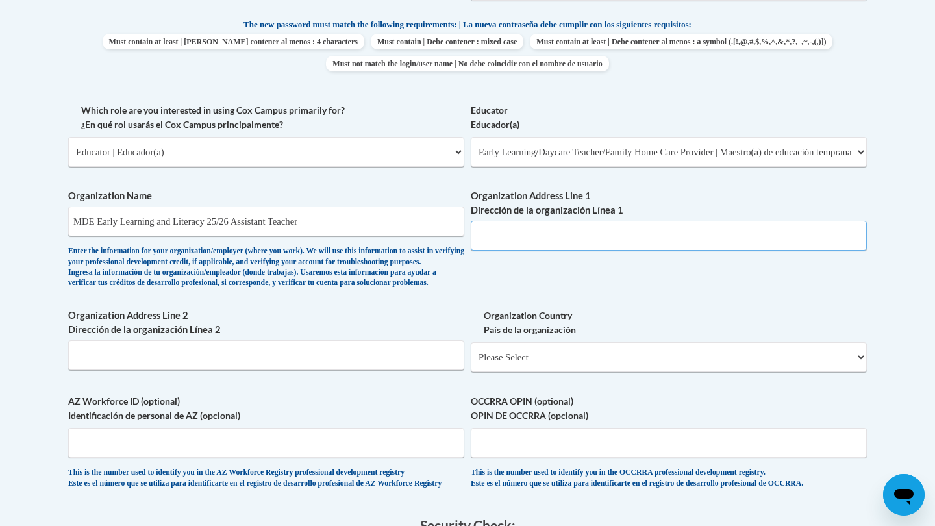
scroll to position [690, 0]
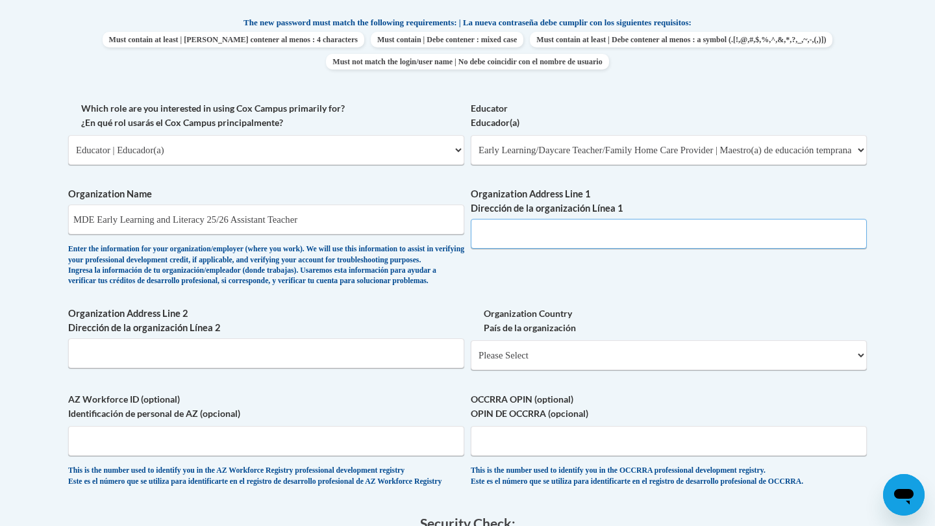
click at [851, 229] on input "Organization Address Line 1 Dirección de la organización Línea 1" at bounding box center [669, 234] width 396 height 30
click at [854, 221] on input "Organization Address Line 1 Dirección de la organización Línea 1" at bounding box center [669, 234] width 396 height 30
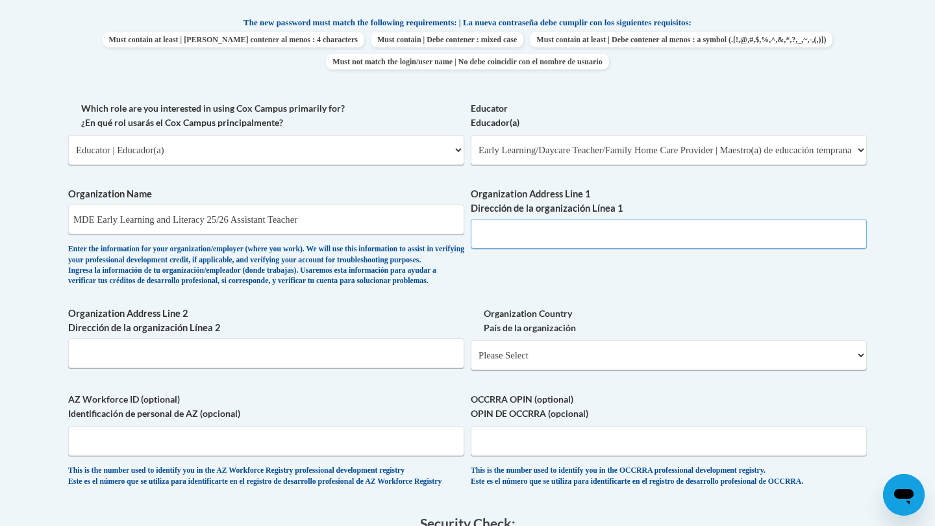
click at [854, 221] on input "Organization Address Line 1 Dirección de la organización Línea 1" at bounding box center [669, 234] width 396 height 30
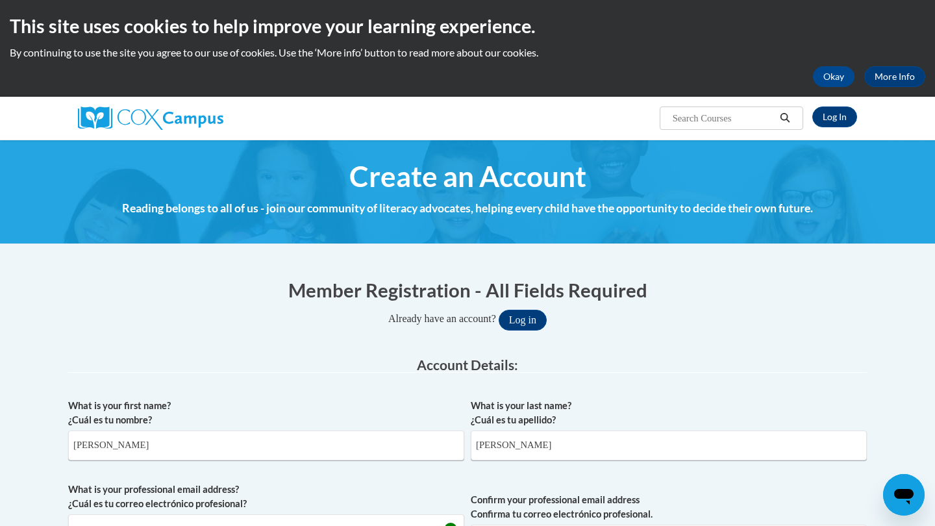
scroll to position [0, 0]
click at [827, 118] on link "Log In" at bounding box center [835, 117] width 45 height 21
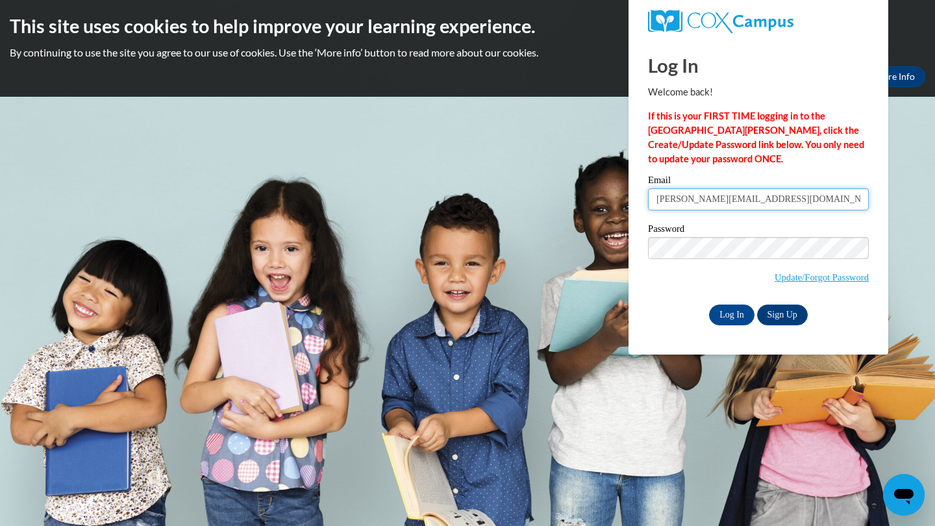
type input "[EMAIL_ADDRESS][DOMAIN_NAME]"
click at [735, 307] on input "Log In" at bounding box center [731, 315] width 45 height 21
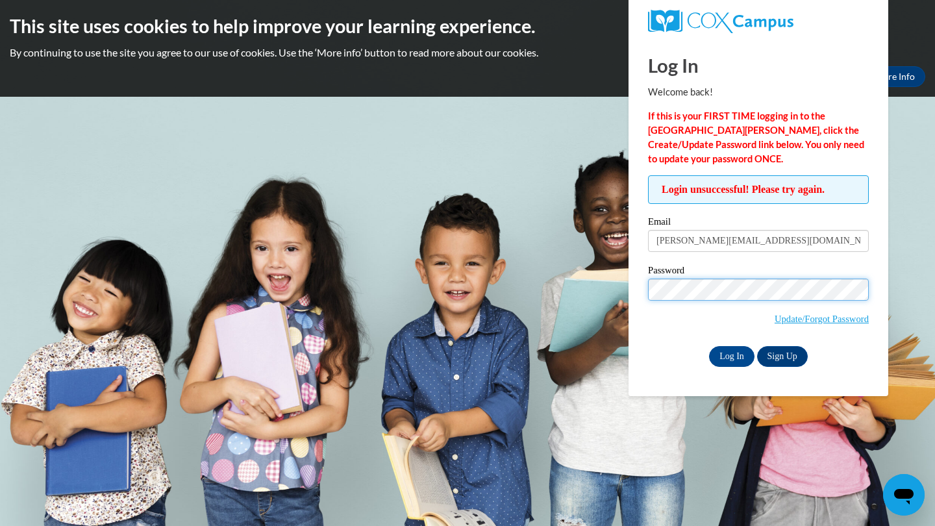
click at [731, 354] on input "Log In" at bounding box center [731, 356] width 45 height 21
click at [820, 321] on link "Update/Forgot Password" at bounding box center [822, 319] width 94 height 10
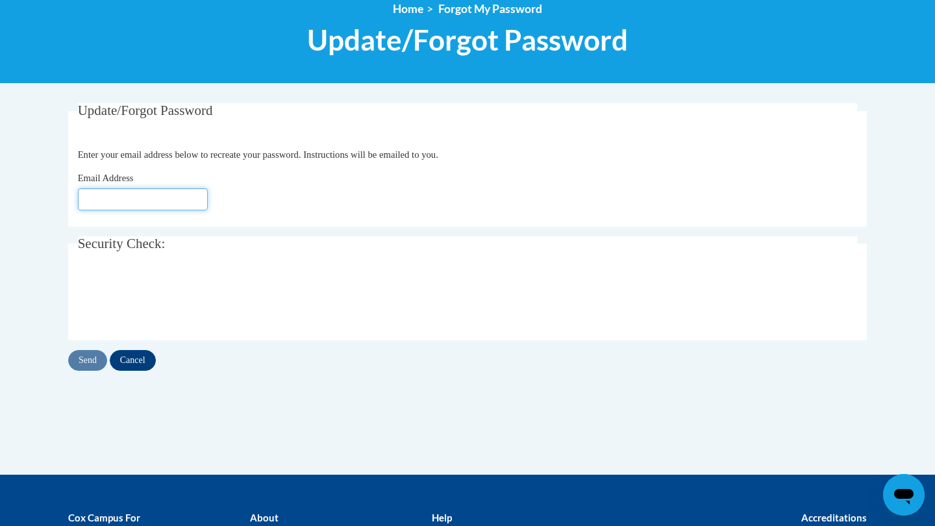
scroll to position [147, 0]
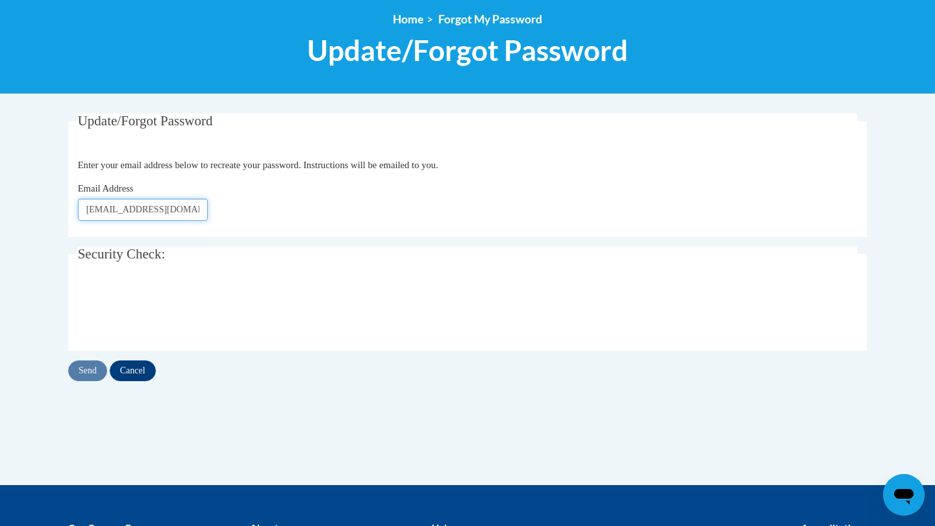
type input "[EMAIL_ADDRESS][DOMAIN_NAME]"
click at [68, 367] on input "Send" at bounding box center [87, 371] width 39 height 21
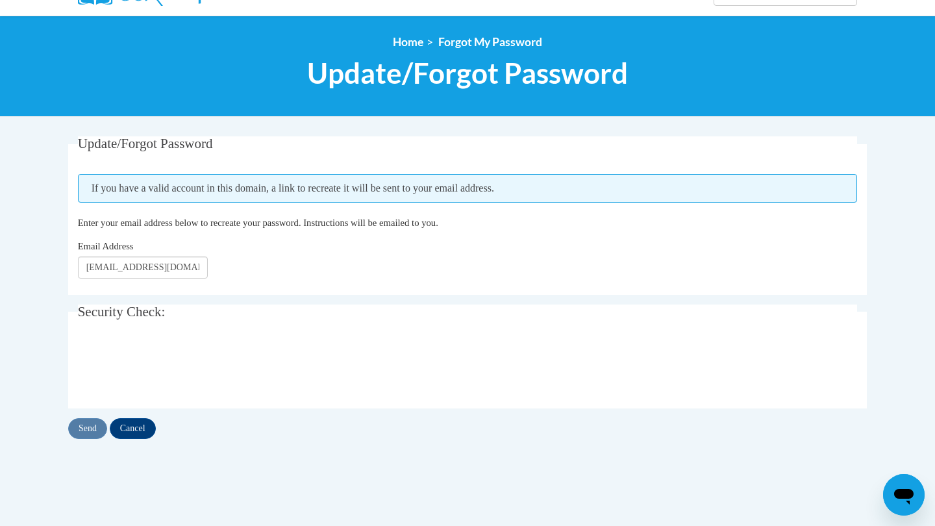
scroll to position [132, 0]
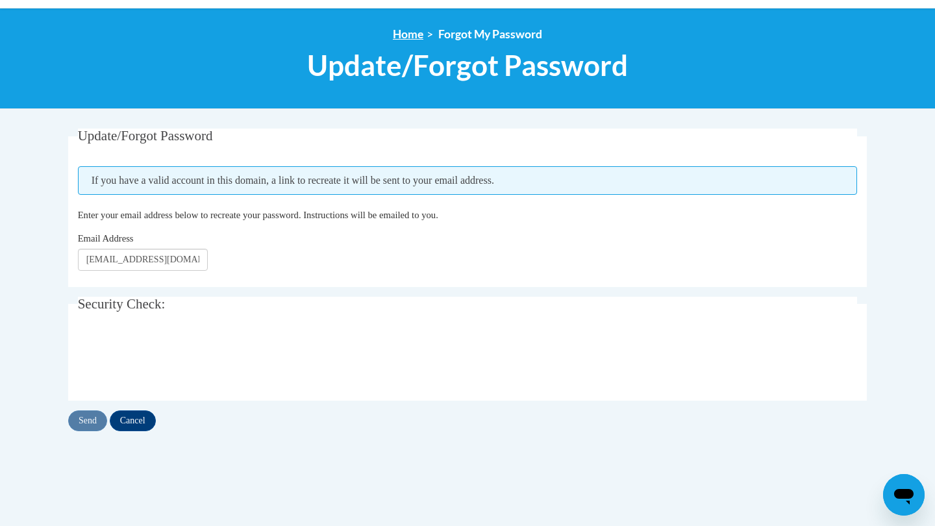
click at [418, 34] on link "Home" at bounding box center [408, 34] width 31 height 14
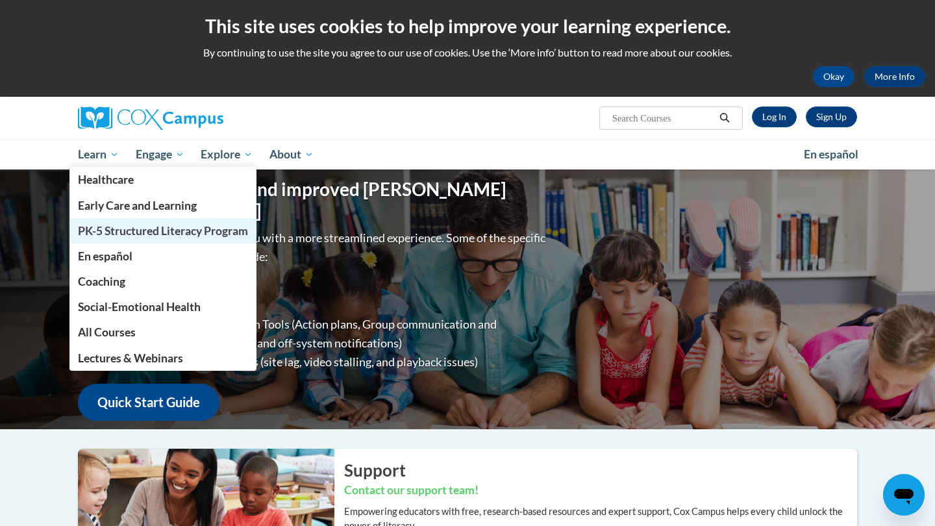
click at [143, 229] on span "PK-5 Structured Literacy Program" at bounding box center [163, 231] width 170 height 14
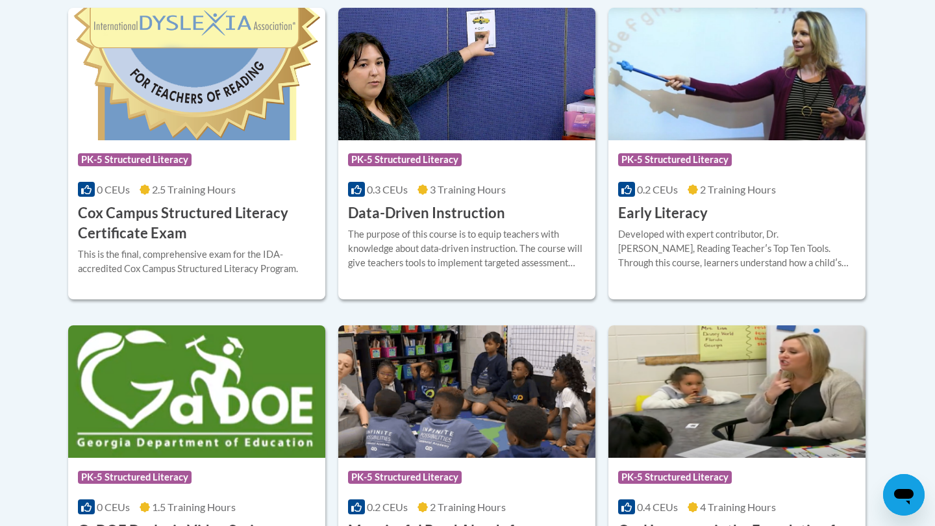
scroll to position [582, 0]
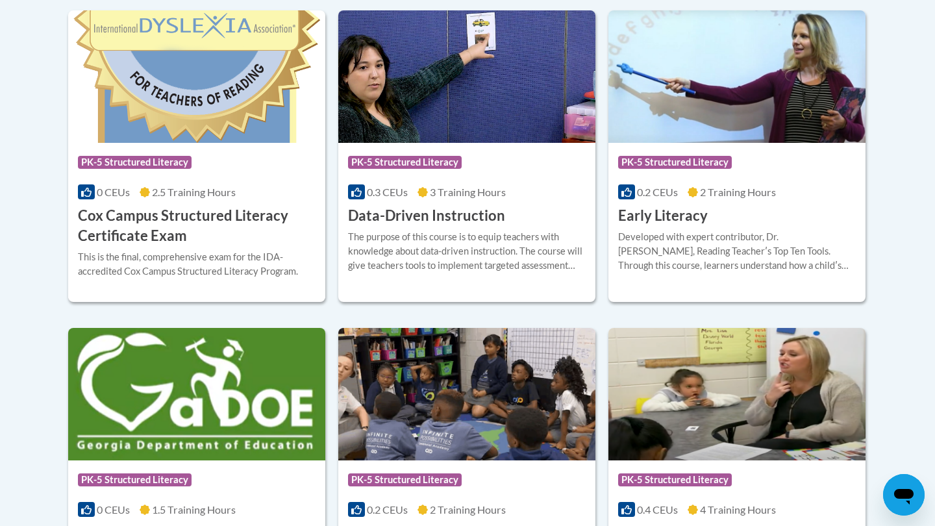
click at [147, 227] on h3 "Cox Campus Structured Literacy Certificate Exam" at bounding box center [197, 226] width 238 height 40
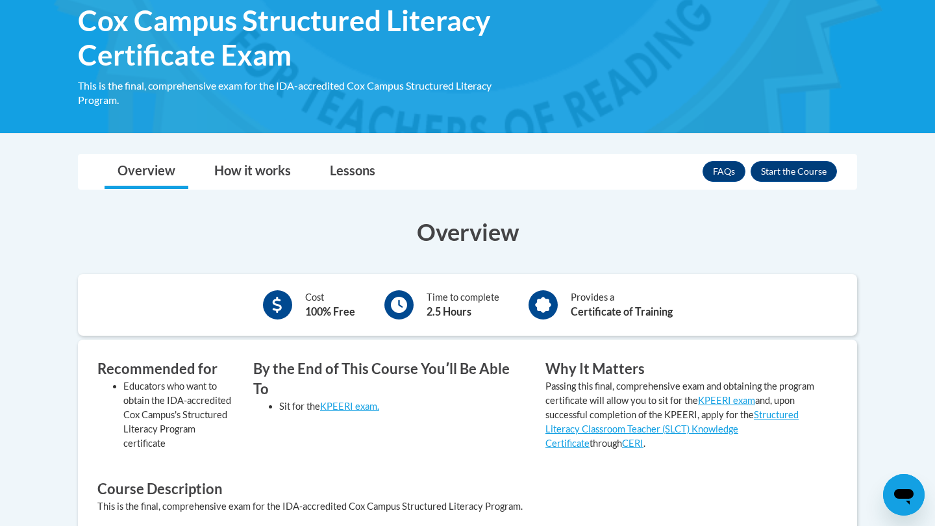
scroll to position [203, 0]
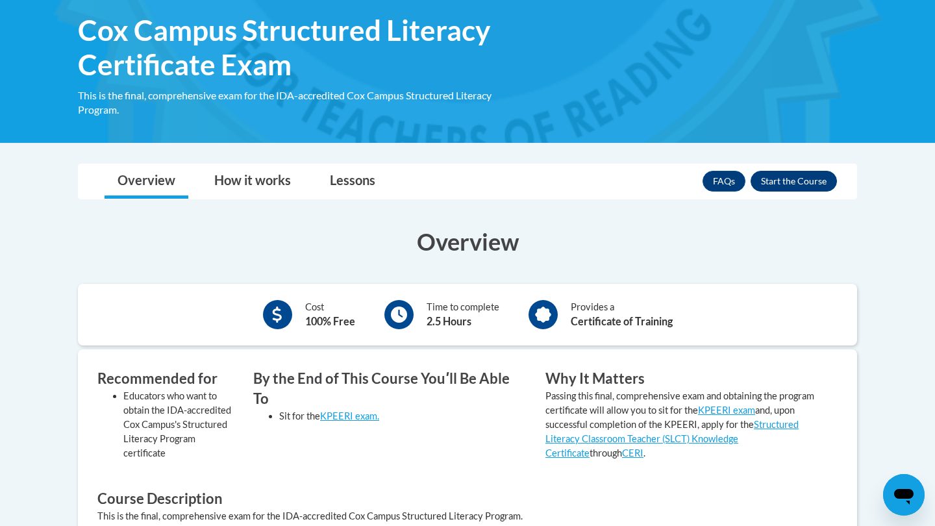
click at [806, 184] on button "Enroll" at bounding box center [794, 181] width 86 height 21
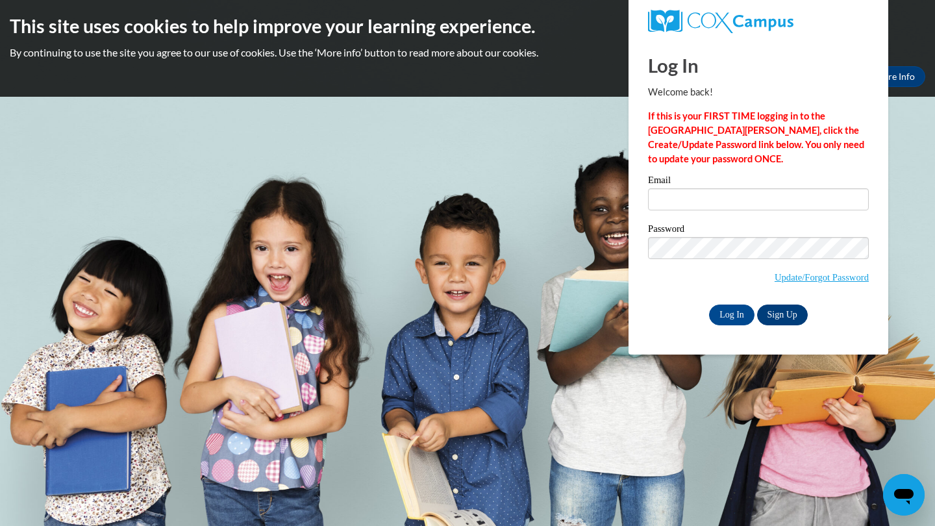
click at [791, 312] on link "Sign Up" at bounding box center [782, 315] width 51 height 21
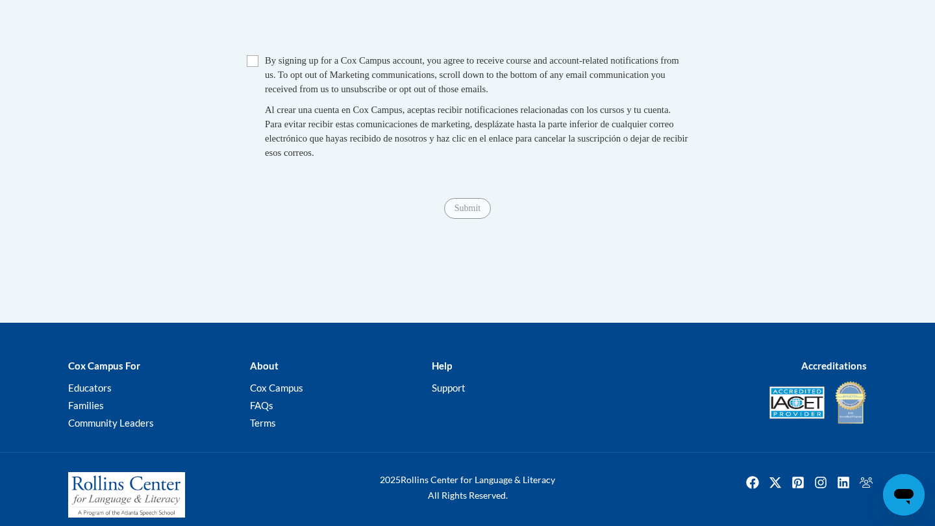
scroll to position [1043, 0]
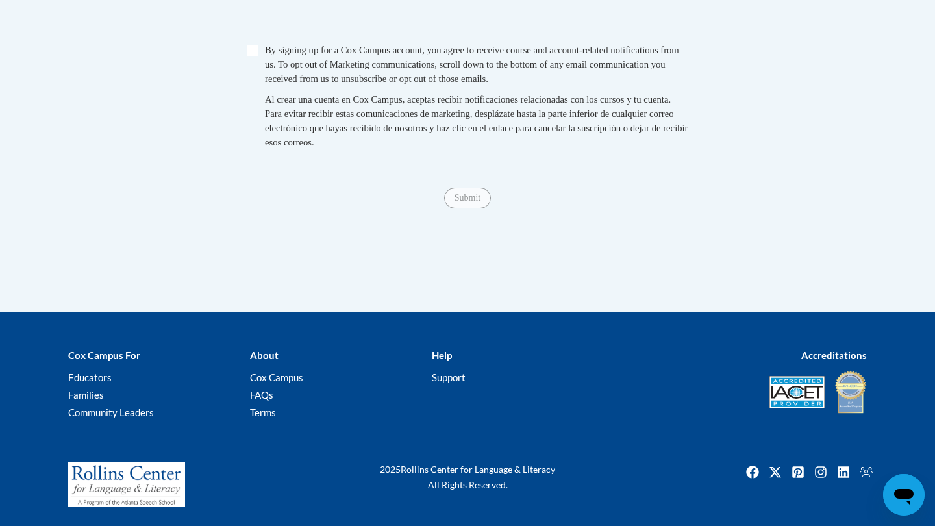
click at [102, 380] on link "Educators" at bounding box center [90, 378] width 44 height 12
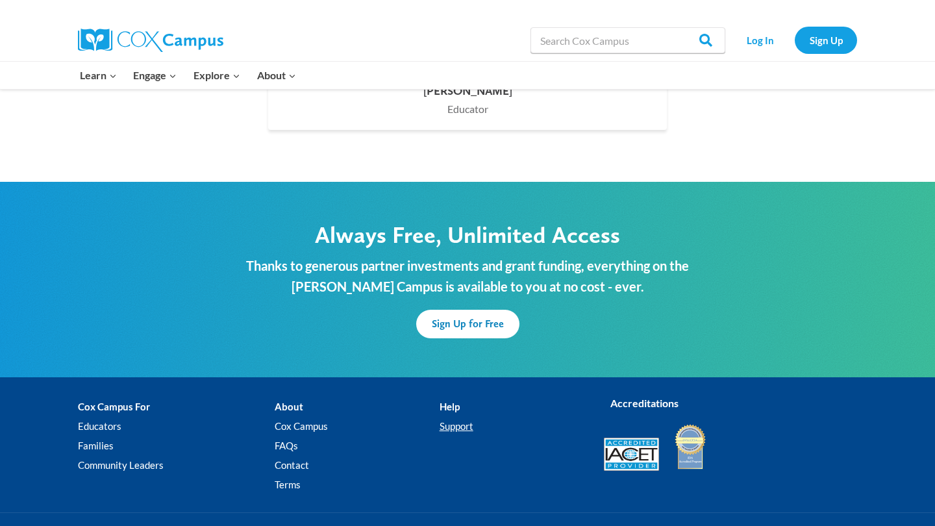
scroll to position [3890, 0]
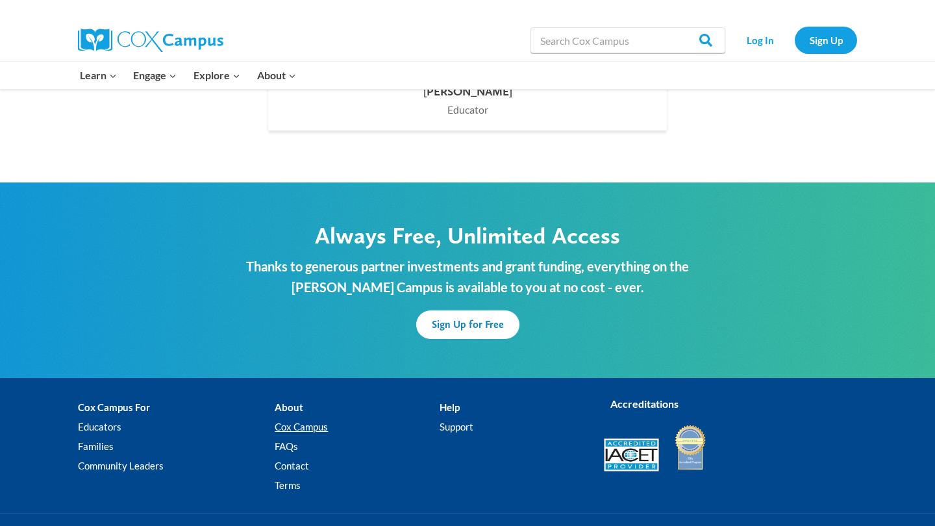
click at [304, 417] on link "Cox Campus" at bounding box center [357, 426] width 164 height 19
